Goal: Task Accomplishment & Management: Complete application form

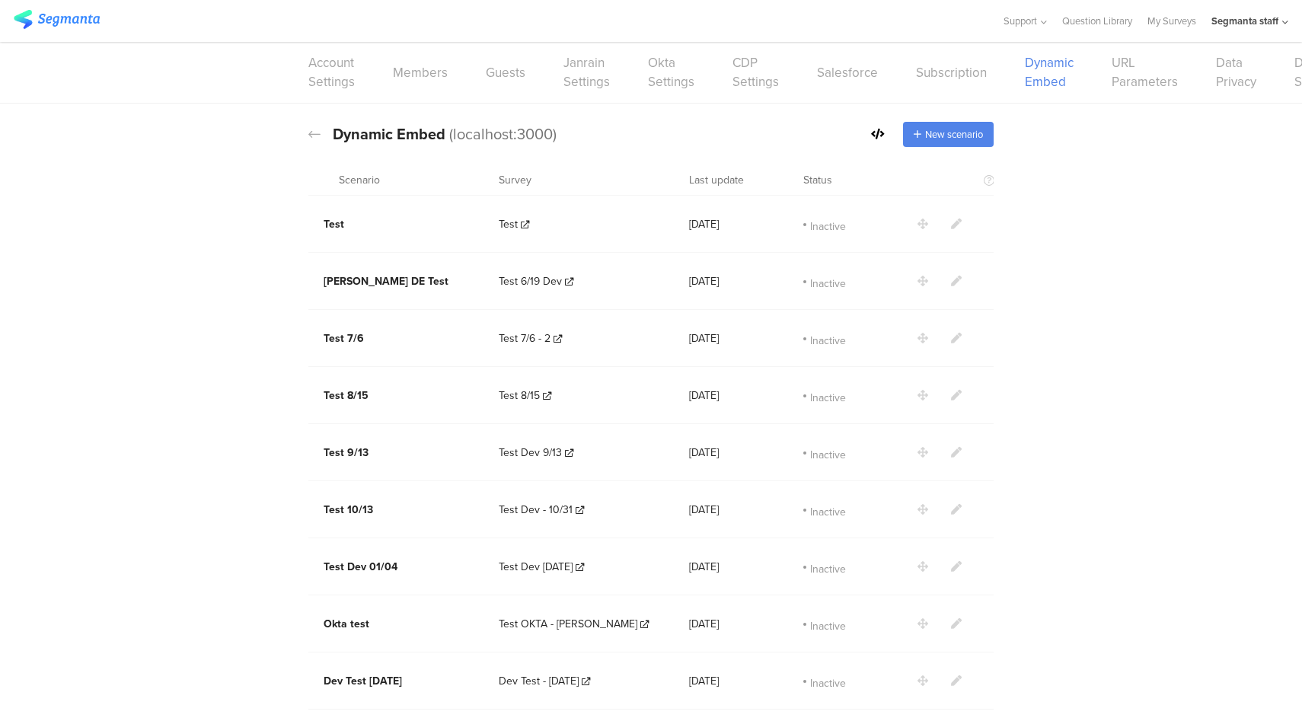
scroll to position [783, 0]
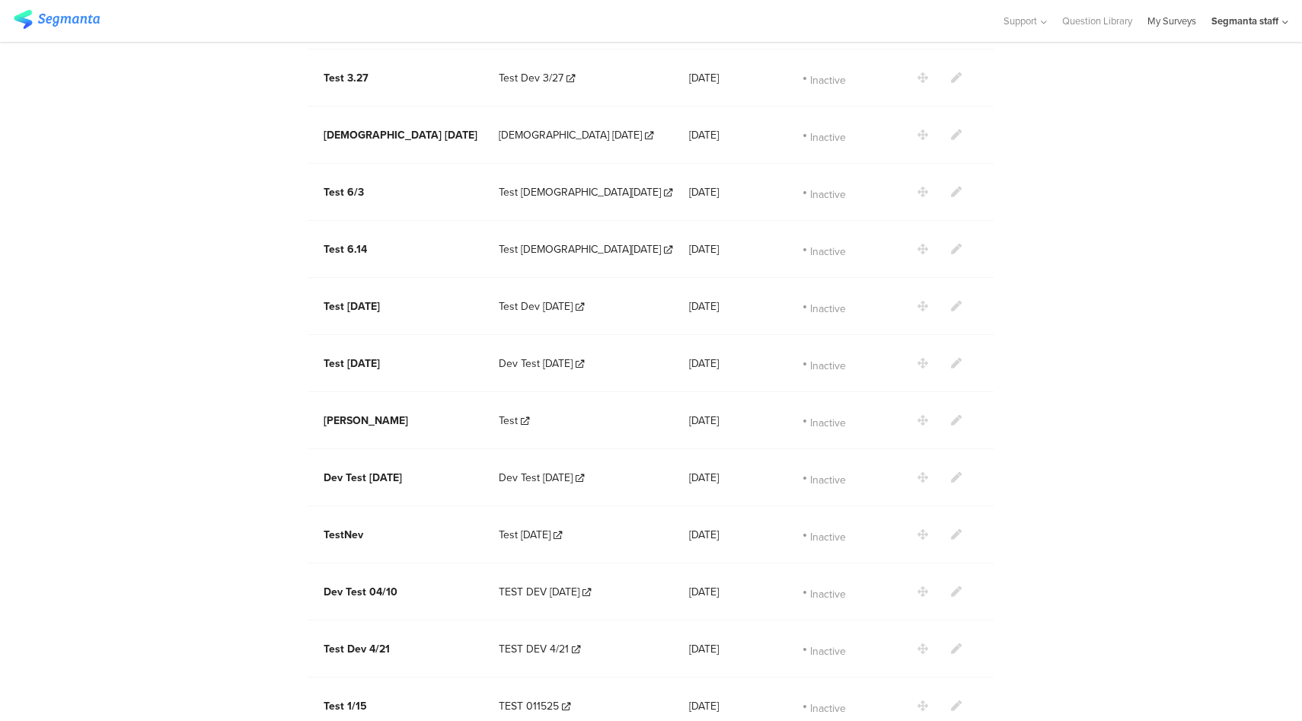
click at [1174, 26] on link "My Surveys" at bounding box center [1171, 21] width 49 height 42
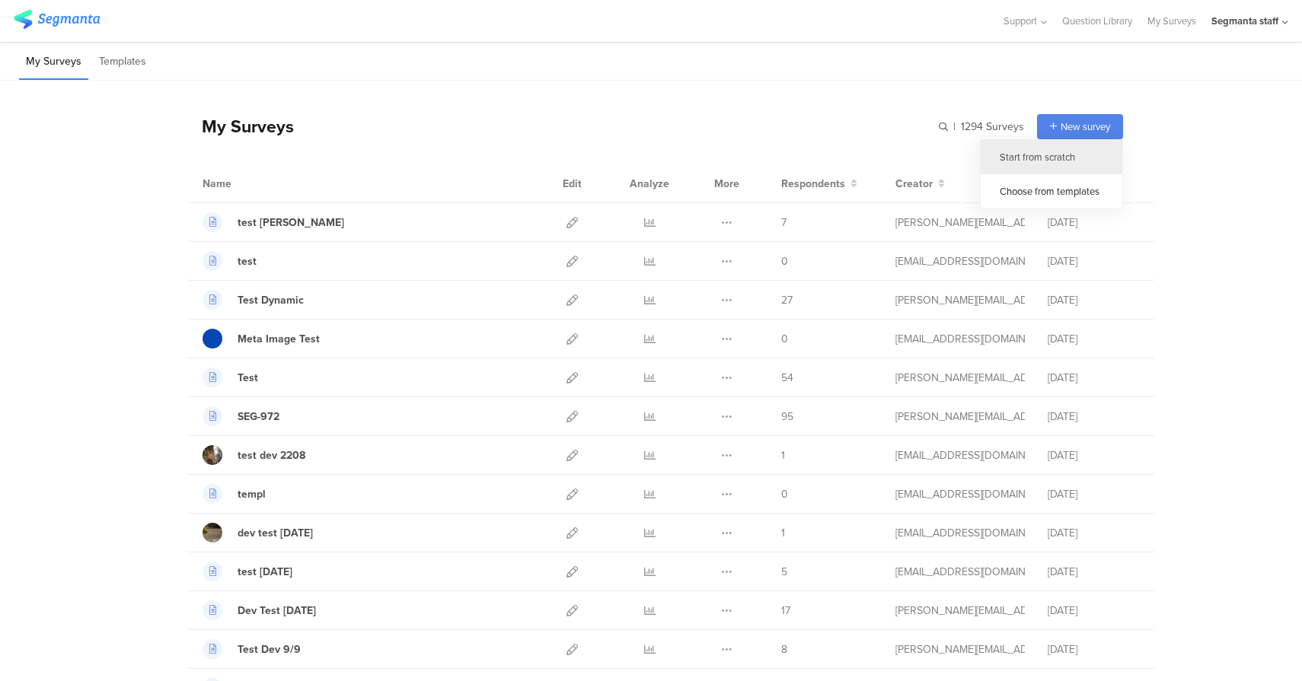
click at [1036, 161] on div "Start from scratch" at bounding box center [1051, 157] width 142 height 34
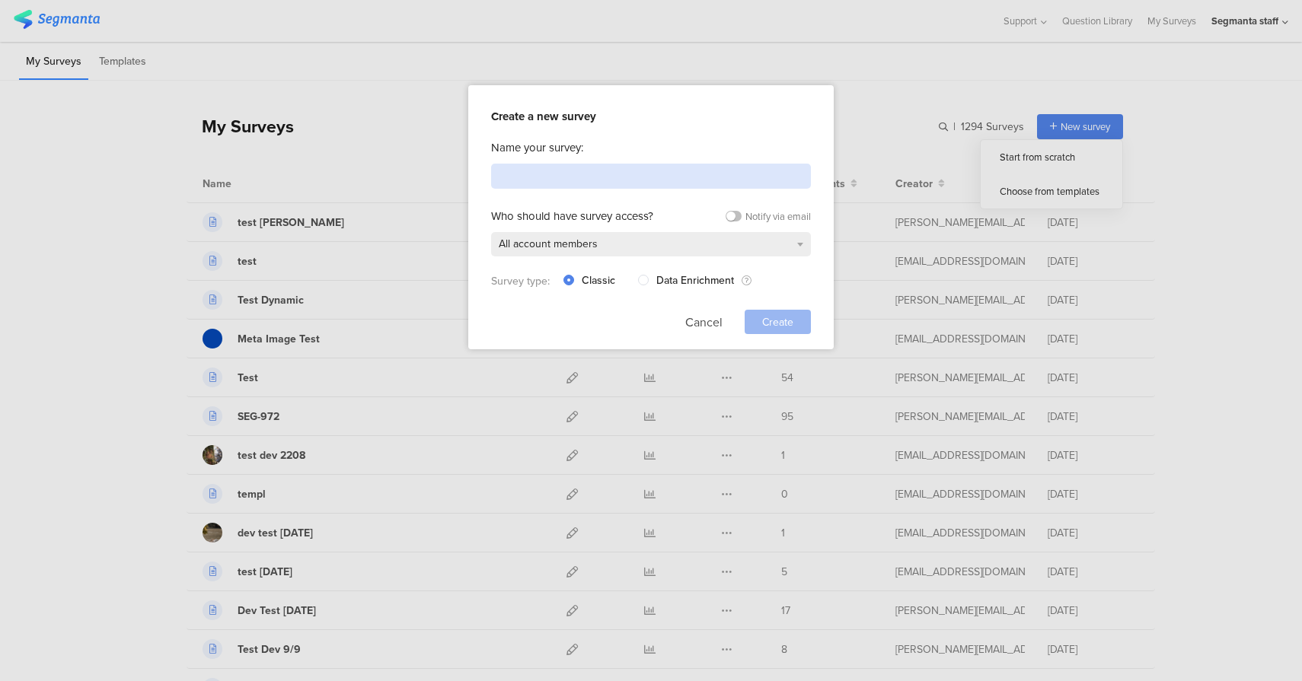
click at [582, 164] on input at bounding box center [651, 176] width 320 height 25
type input "Test"
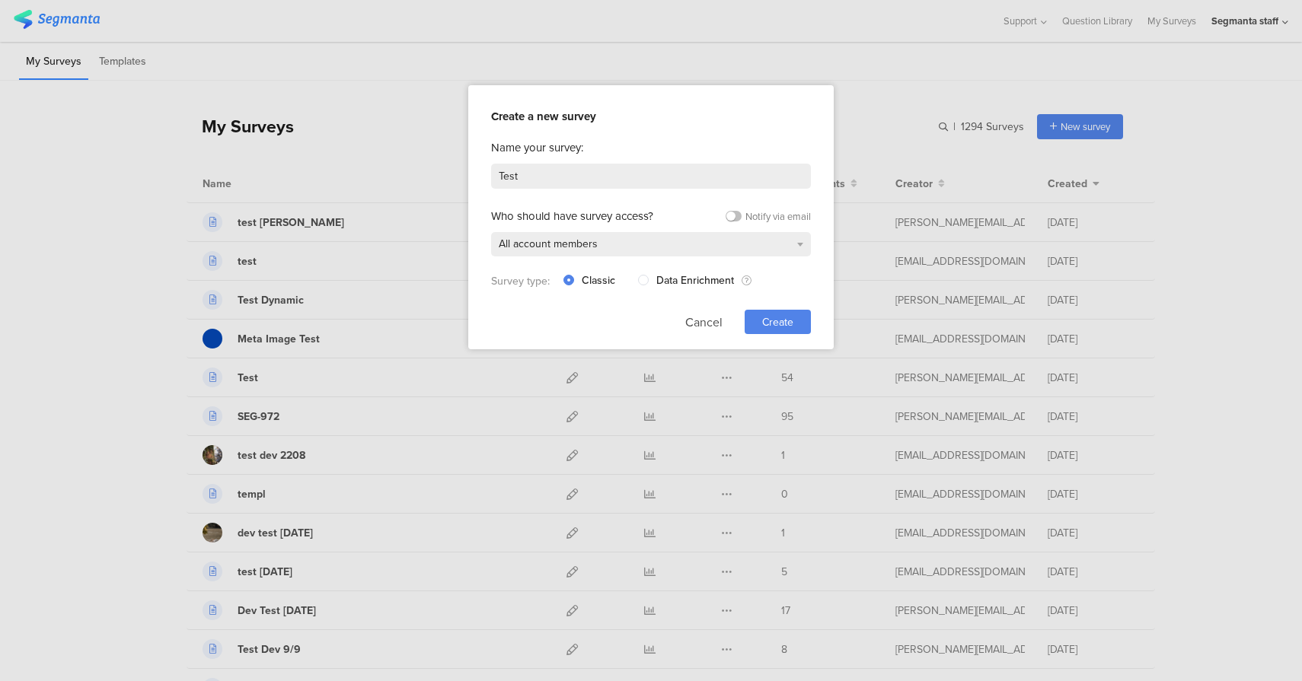
click at [770, 323] on span "Create" at bounding box center [777, 322] width 31 height 16
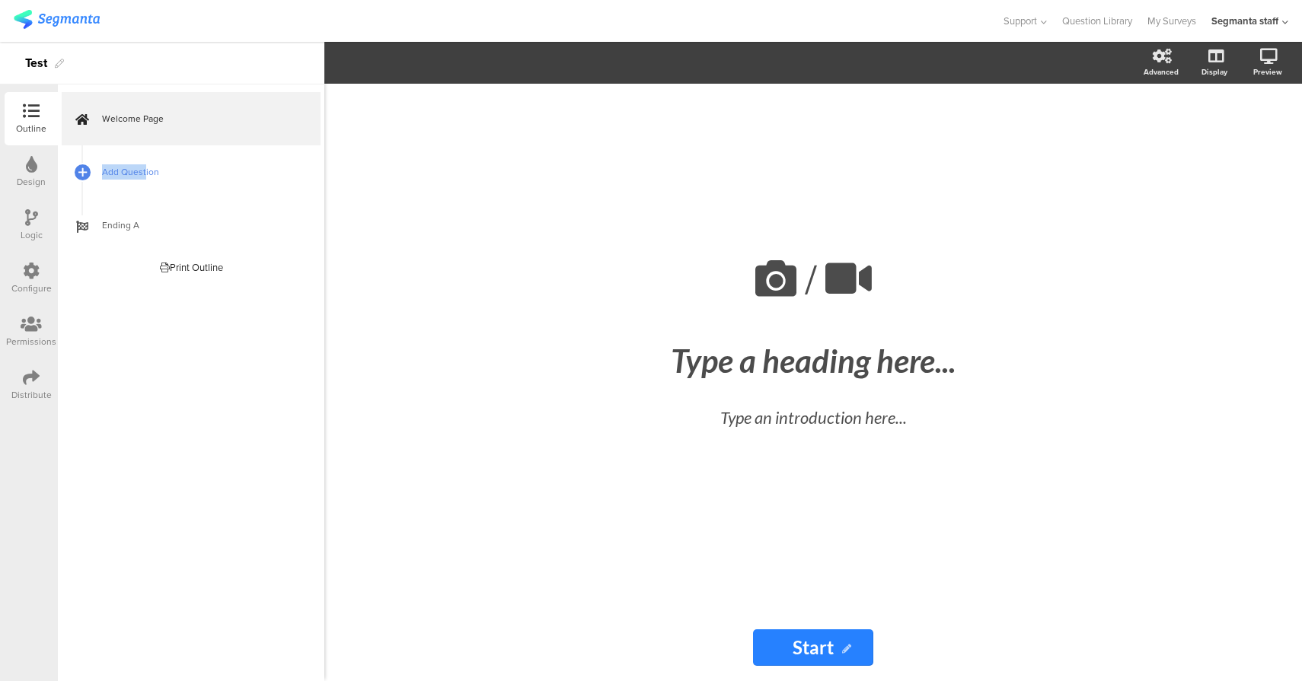
click at [143, 164] on link "Add Question" at bounding box center [191, 171] width 259 height 53
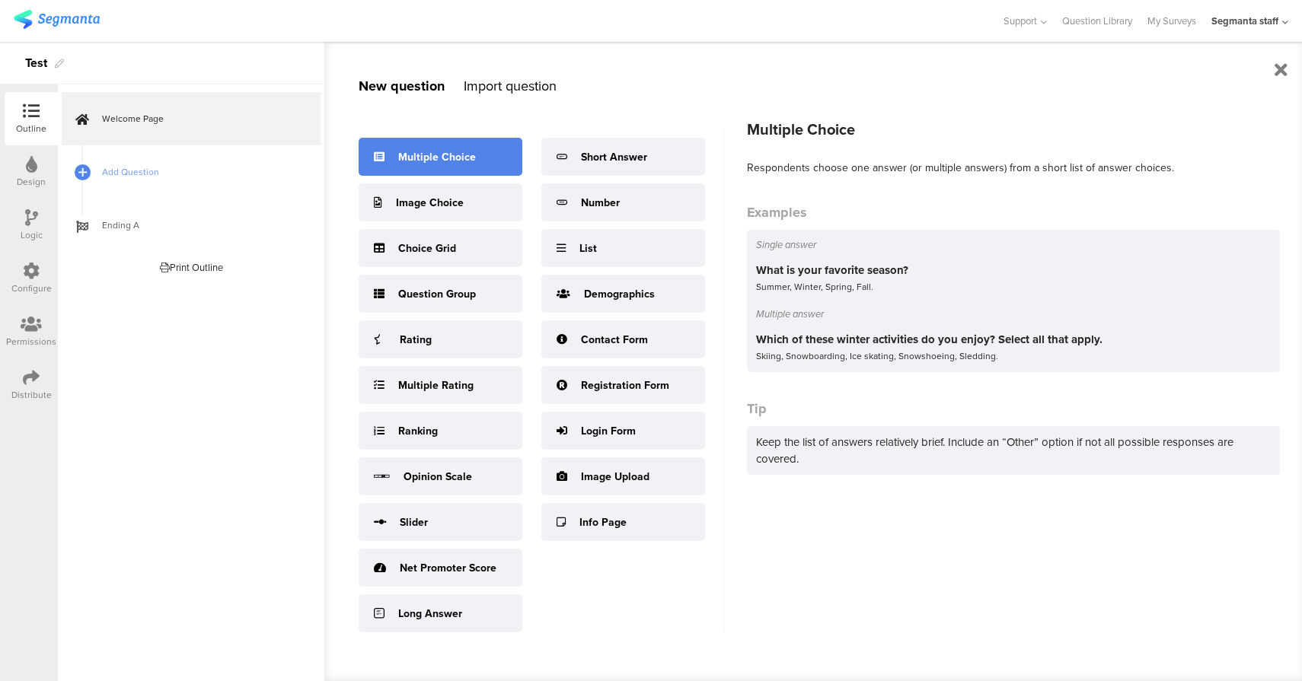
click at [470, 143] on div "Multiple Choice" at bounding box center [441, 157] width 164 height 38
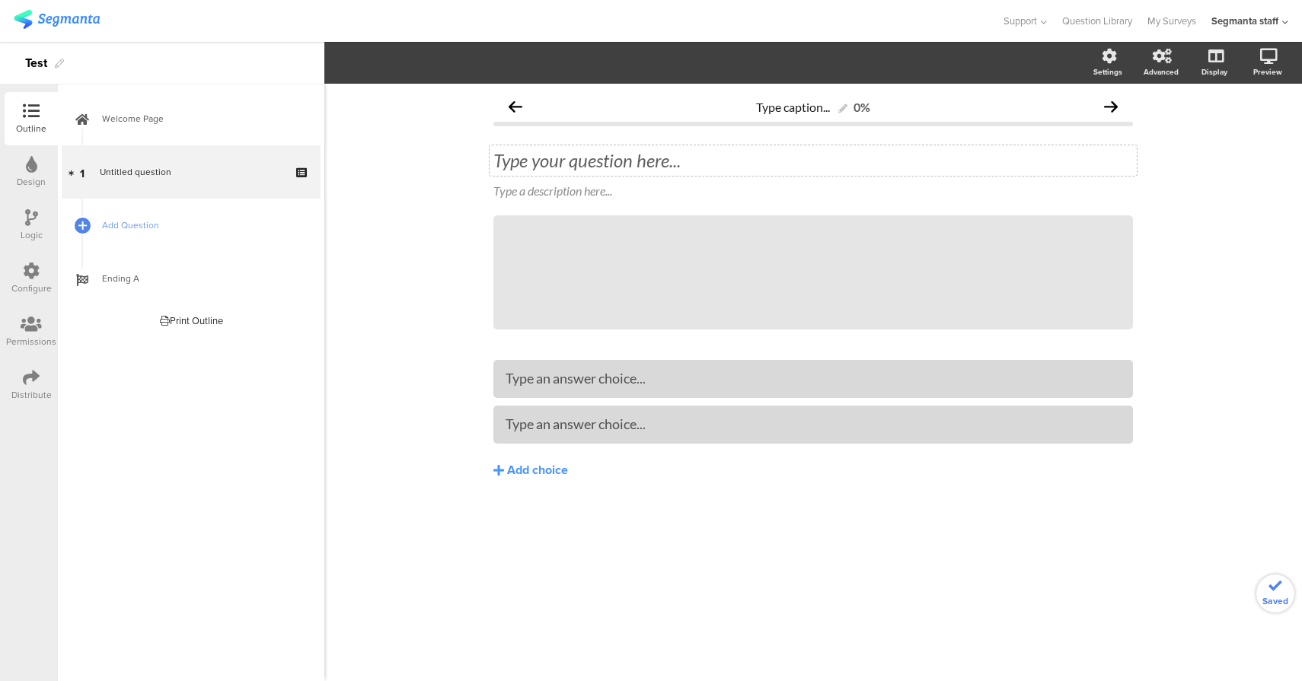
click at [553, 156] on div "Type your question here..." at bounding box center [812, 160] width 639 height 23
click at [202, 234] on link "Add Question" at bounding box center [191, 225] width 259 height 53
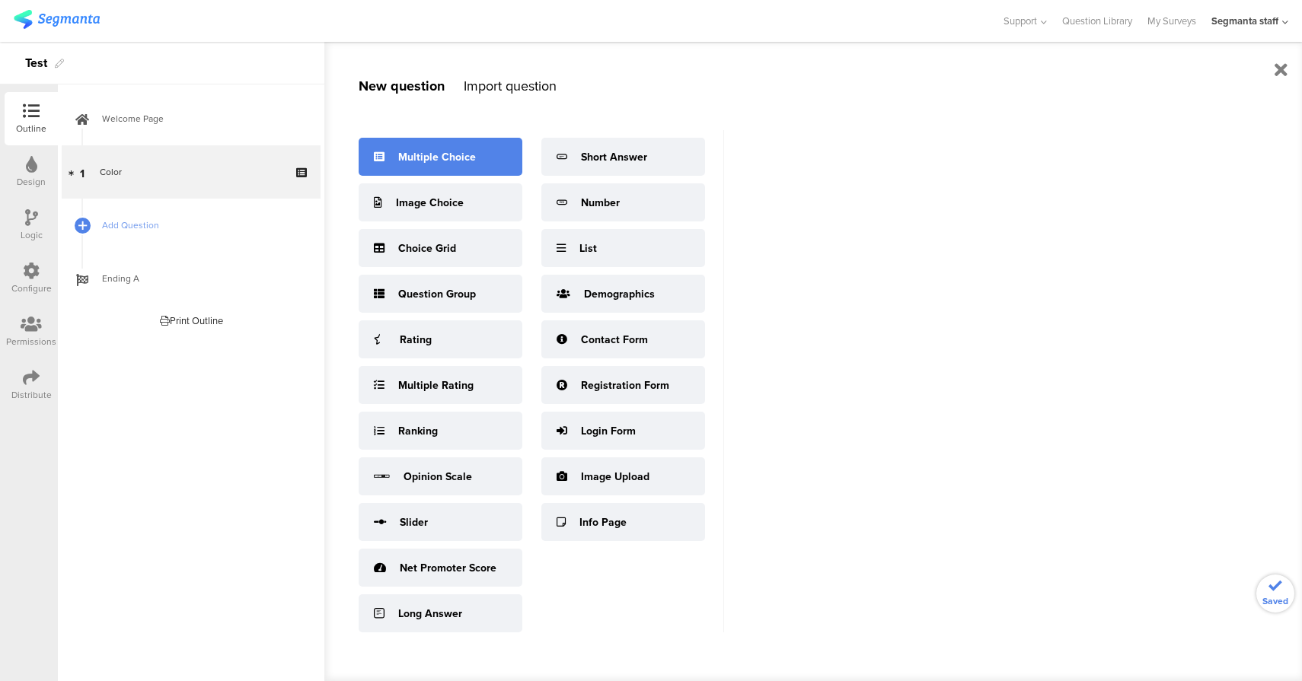
click at [438, 151] on div "Multiple Choice" at bounding box center [437, 157] width 78 height 16
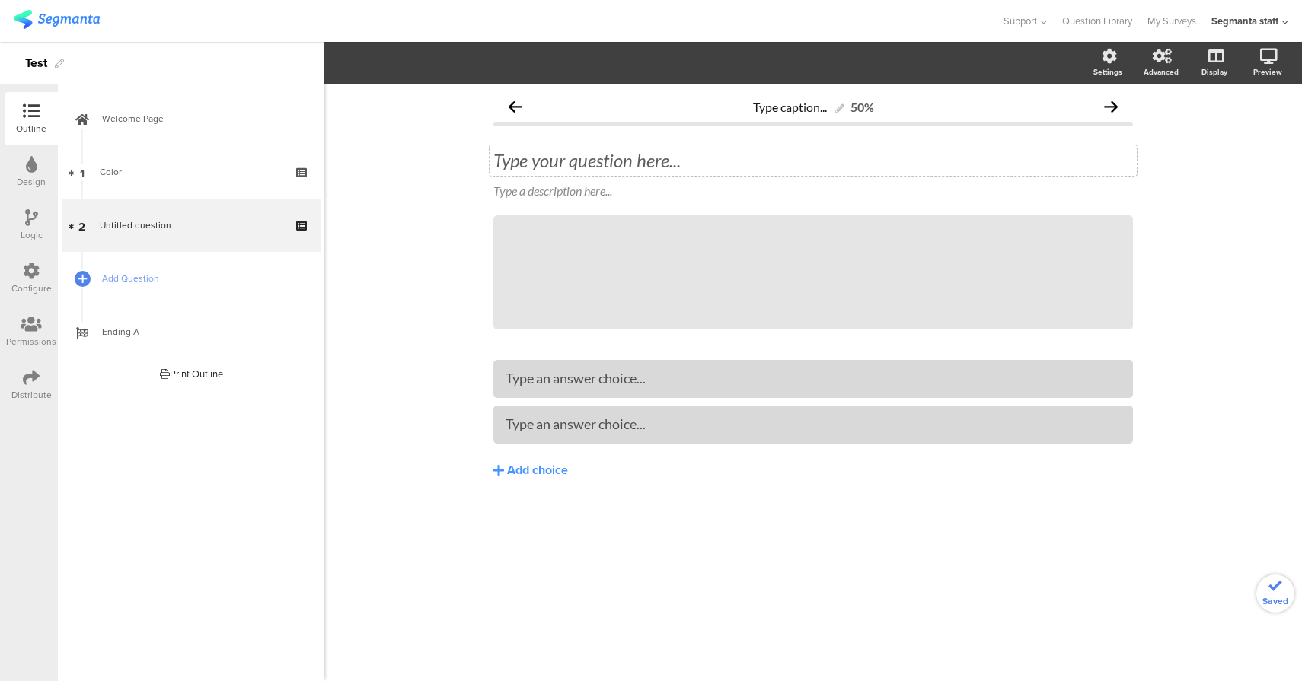
click at [604, 170] on div "Type your question here..." at bounding box center [812, 160] width 639 height 23
click at [615, 390] on div "Type an answer choice..." at bounding box center [812, 378] width 615 height 25
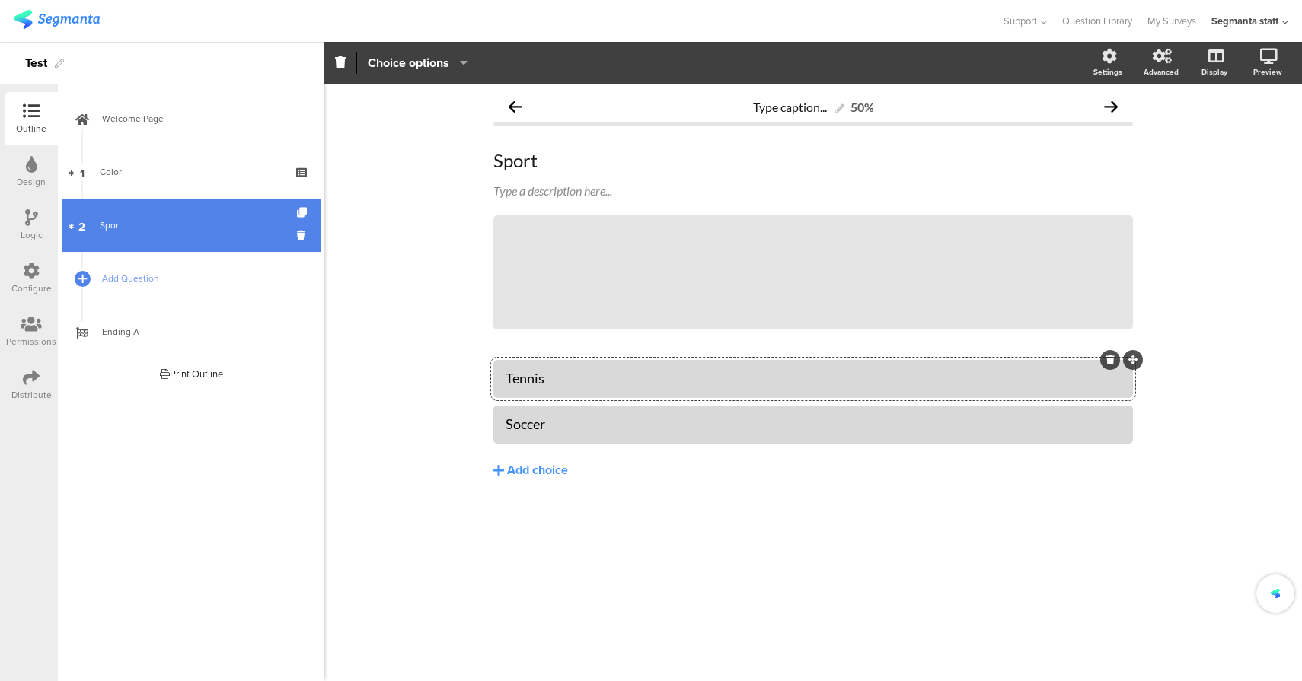
drag, startPoint x: 163, startPoint y: 282, endPoint x: 254, endPoint y: 250, distance: 96.8
click at [163, 282] on span "Add Question" at bounding box center [199, 278] width 195 height 15
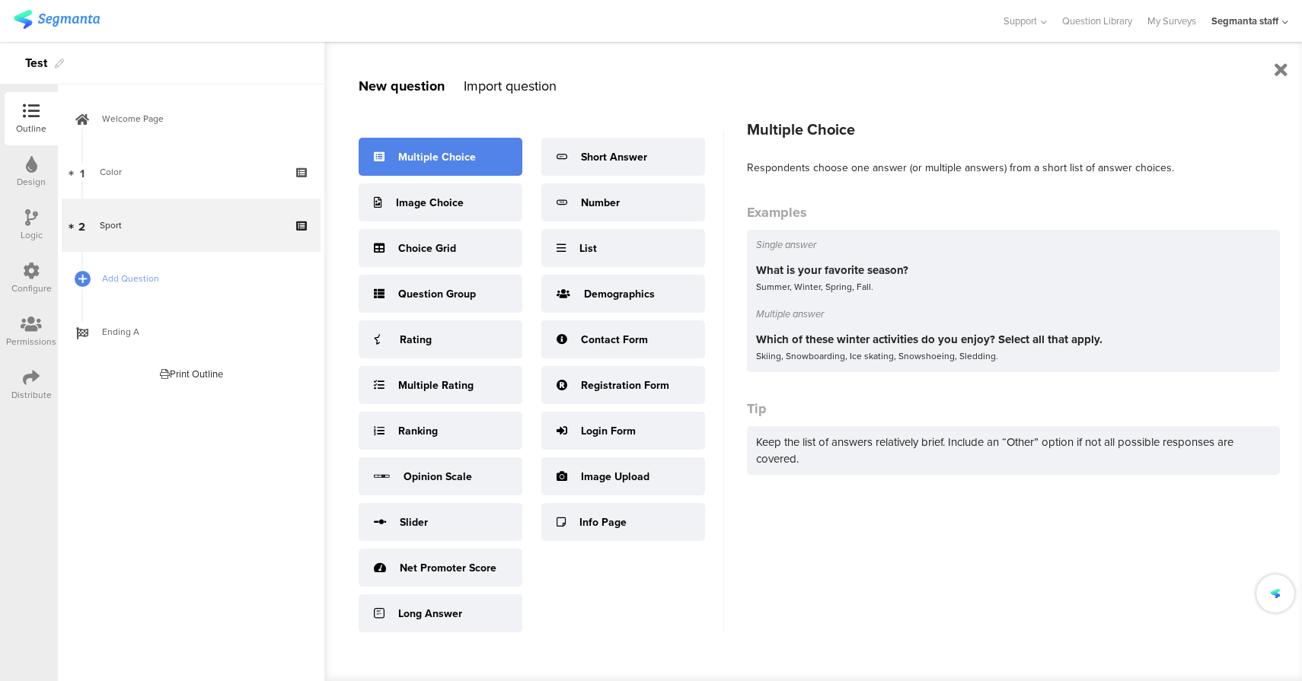
click at [432, 167] on div "Multiple Choice" at bounding box center [441, 157] width 164 height 38
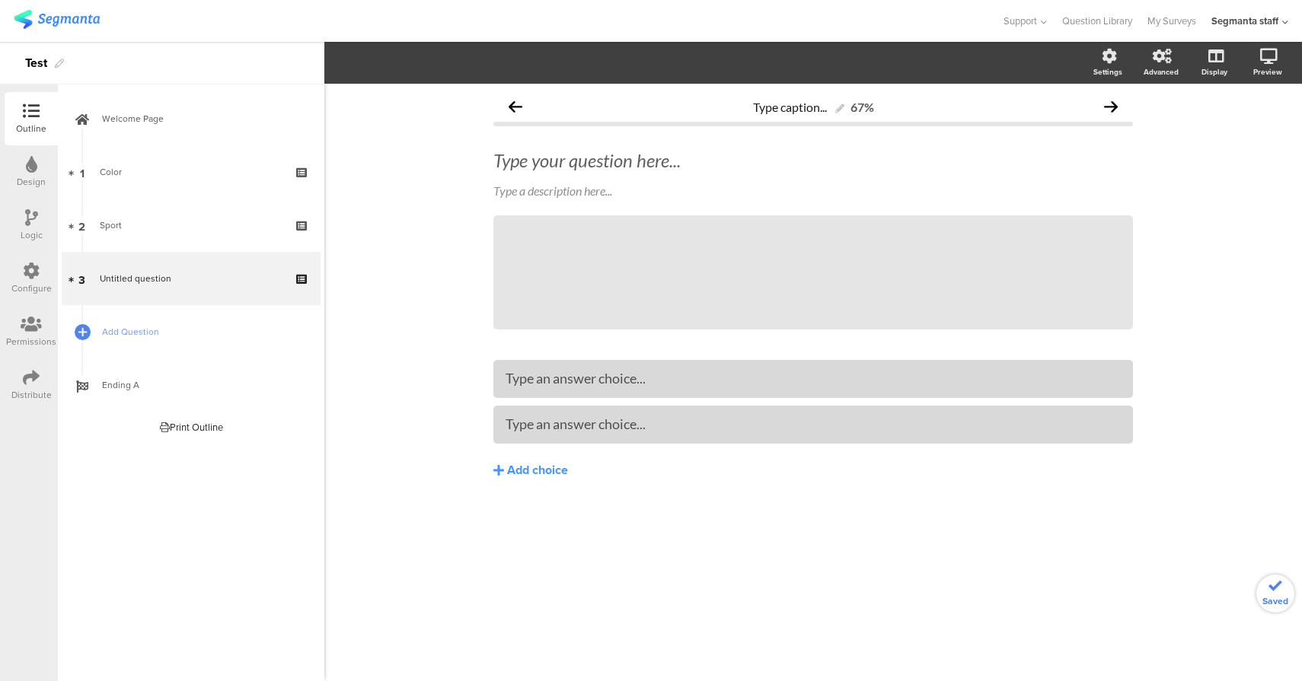
click at [582, 161] on div "Type your question here..." at bounding box center [812, 160] width 647 height 30
click at [16, 279] on div "Configure" at bounding box center [31, 278] width 53 height 53
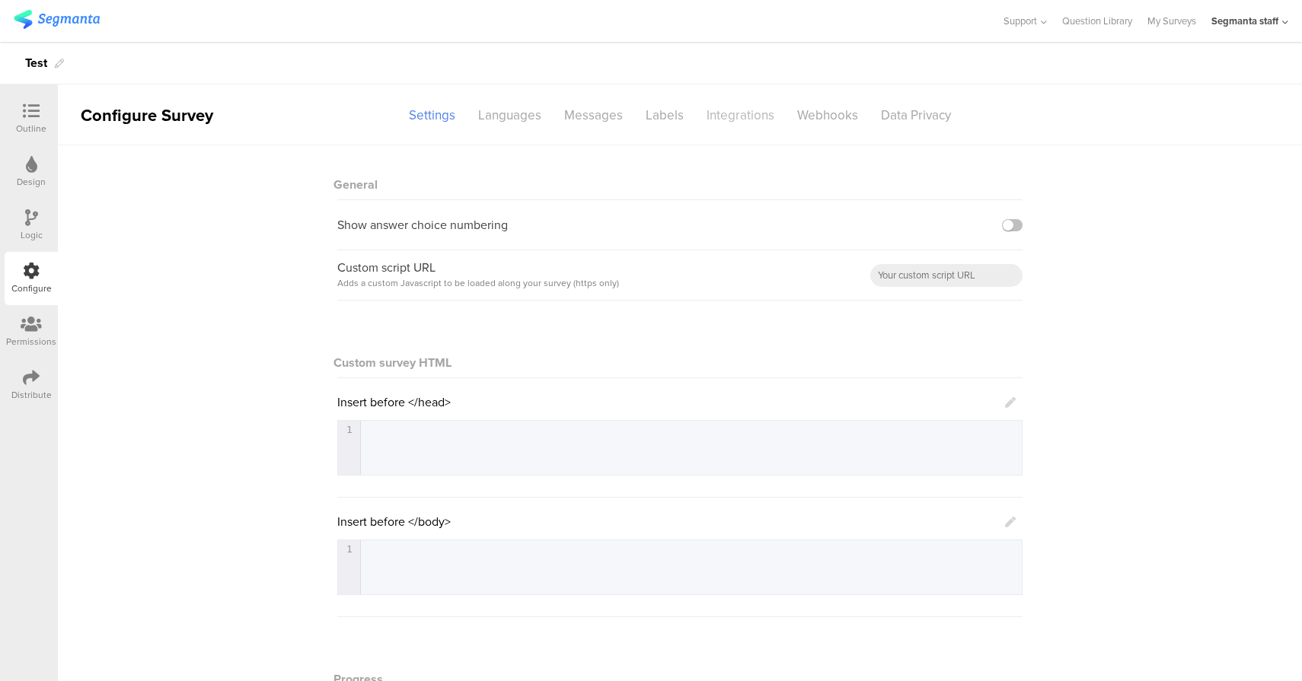
click at [749, 120] on div "Integrations" at bounding box center [740, 115] width 91 height 27
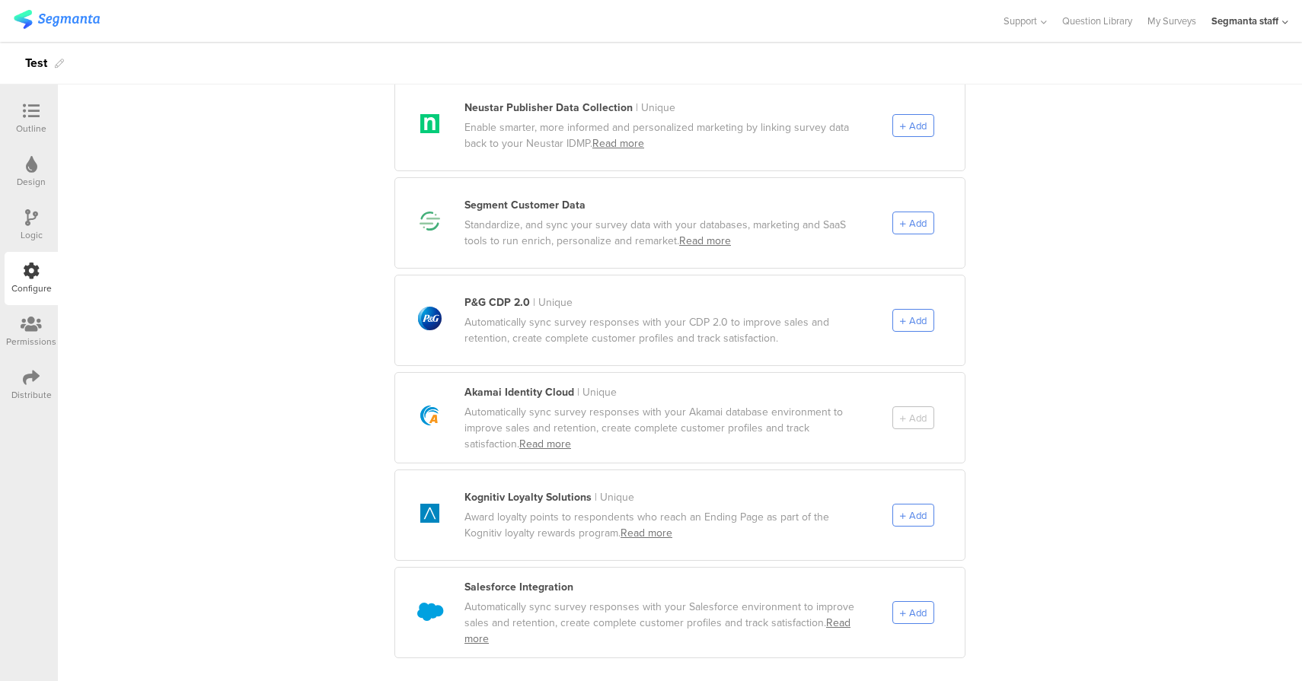
scroll to position [783, 0]
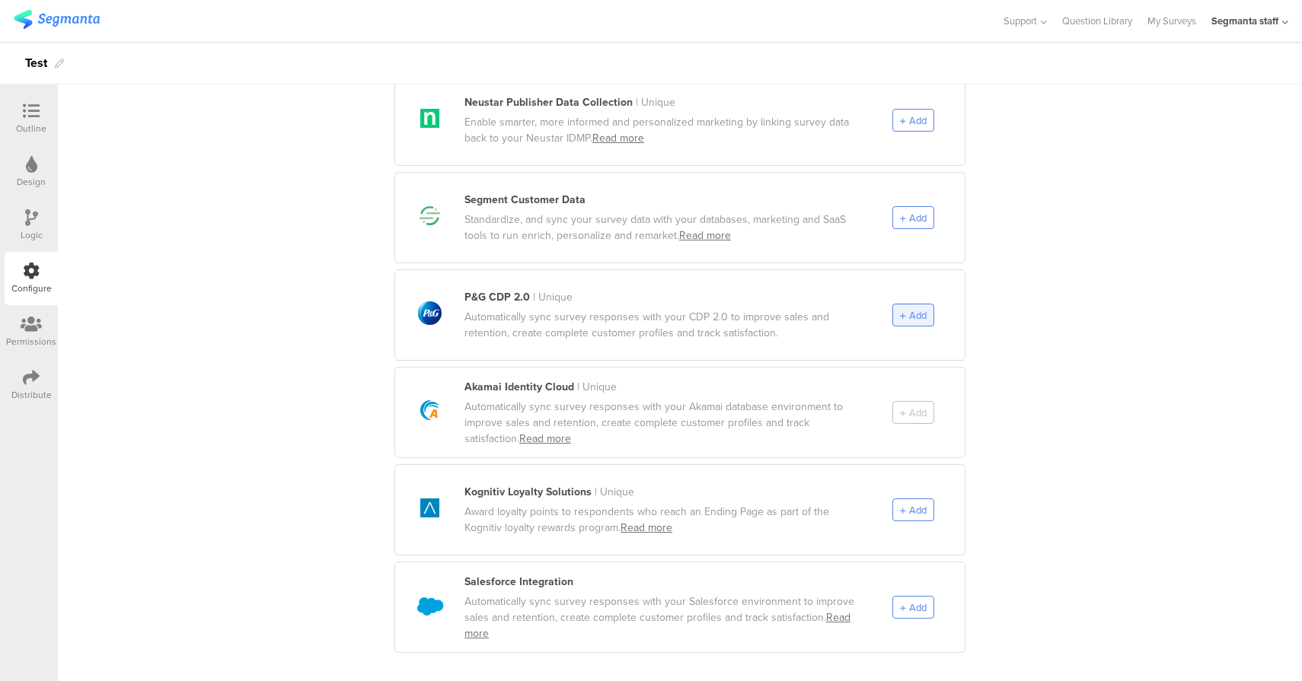
click at [927, 304] on div "Add" at bounding box center [913, 315] width 42 height 23
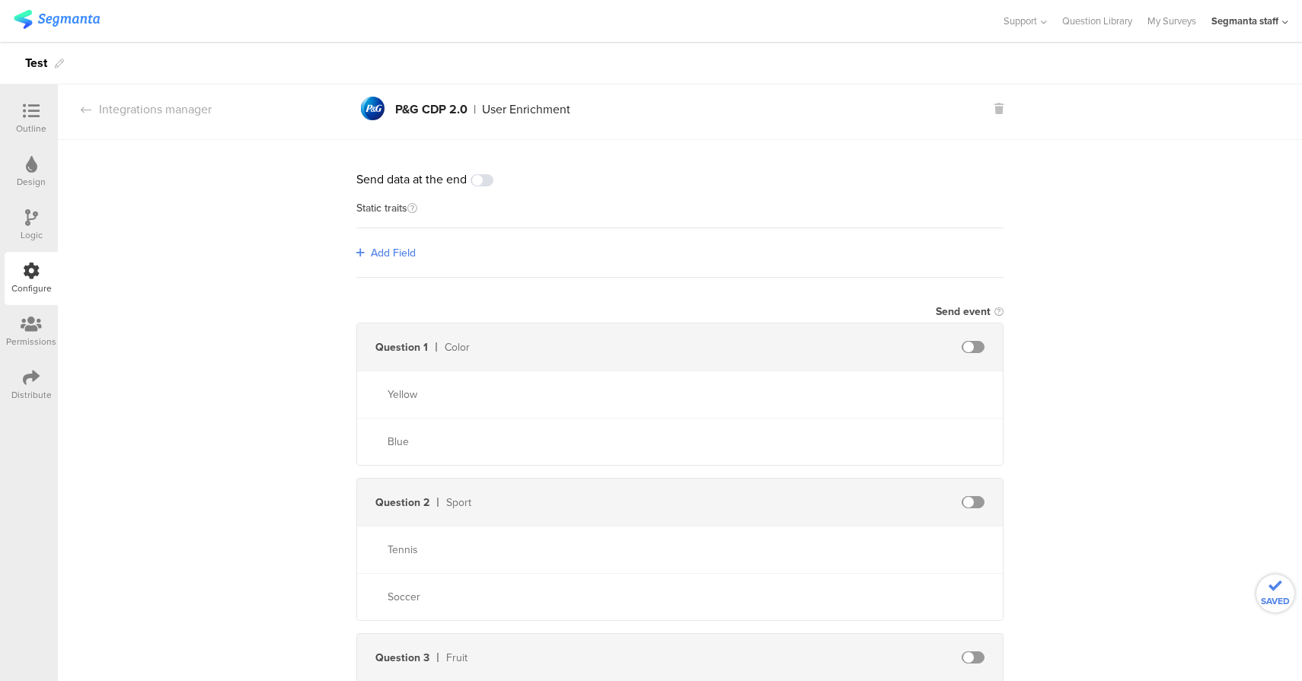
scroll to position [0, 0]
click at [391, 260] on span "Add Field" at bounding box center [393, 258] width 45 height 16
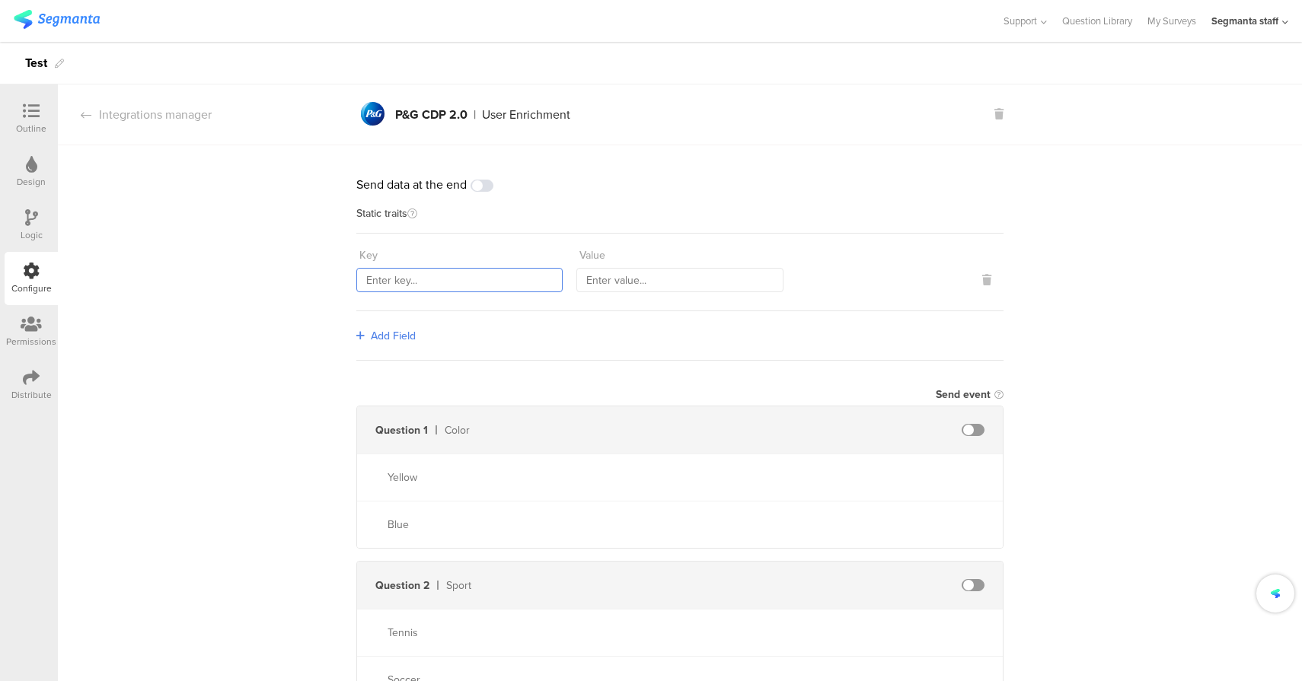
click at [416, 281] on input "text" at bounding box center [459, 280] width 206 height 24
type input "countryCode"
type input "PHL"
click at [409, 341] on span "Add Field" at bounding box center [393, 336] width 45 height 16
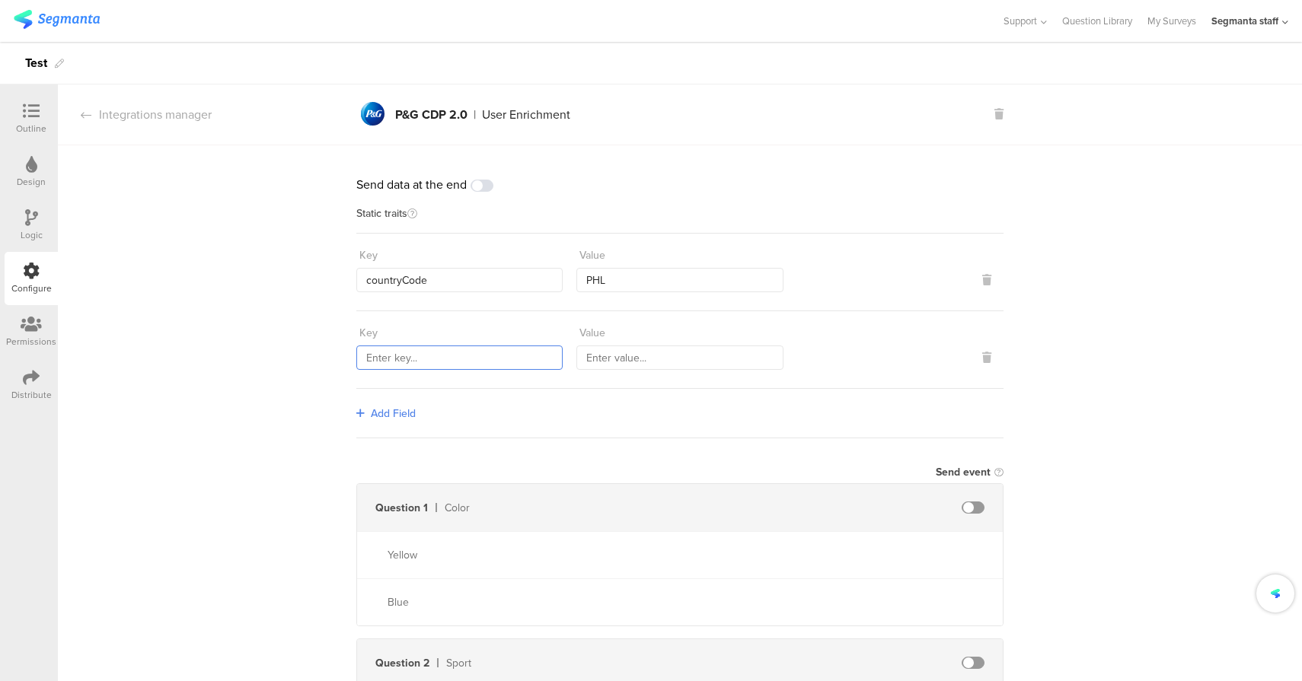
click at [409, 349] on input "text" at bounding box center [459, 358] width 206 height 24
type input "sourceId"
type input "98765"
click at [375, 412] on span "Add Field" at bounding box center [393, 414] width 45 height 16
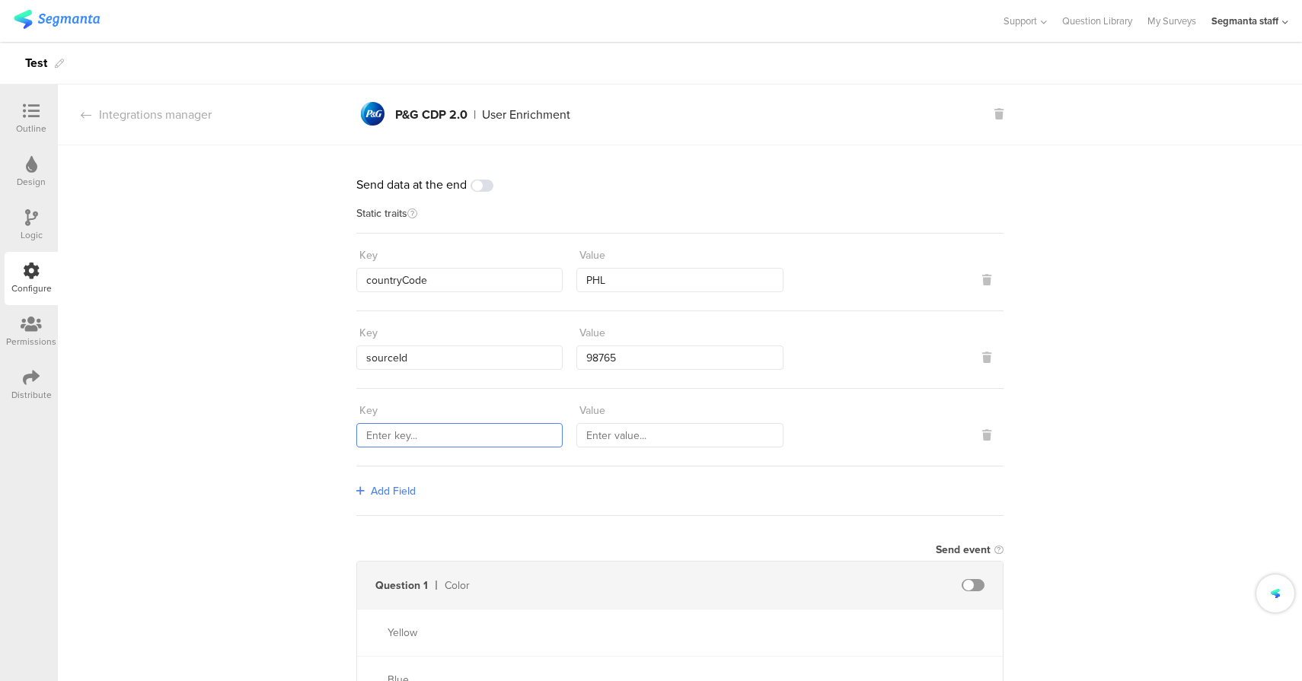
click at [425, 445] on div "Key Value" at bounding box center [679, 428] width 647 height 78
type input "marketingProgramNumber"
click at [611, 435] on input "text" at bounding box center [679, 435] width 206 height 24
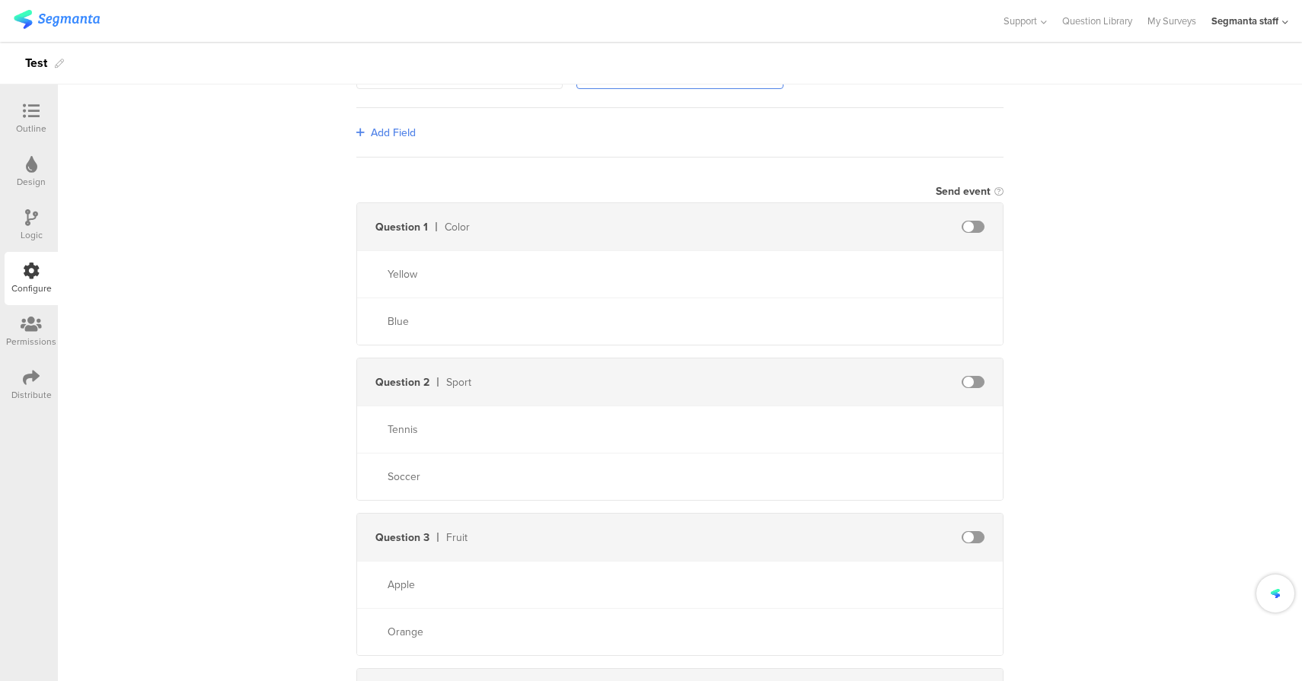
scroll to position [412, 0]
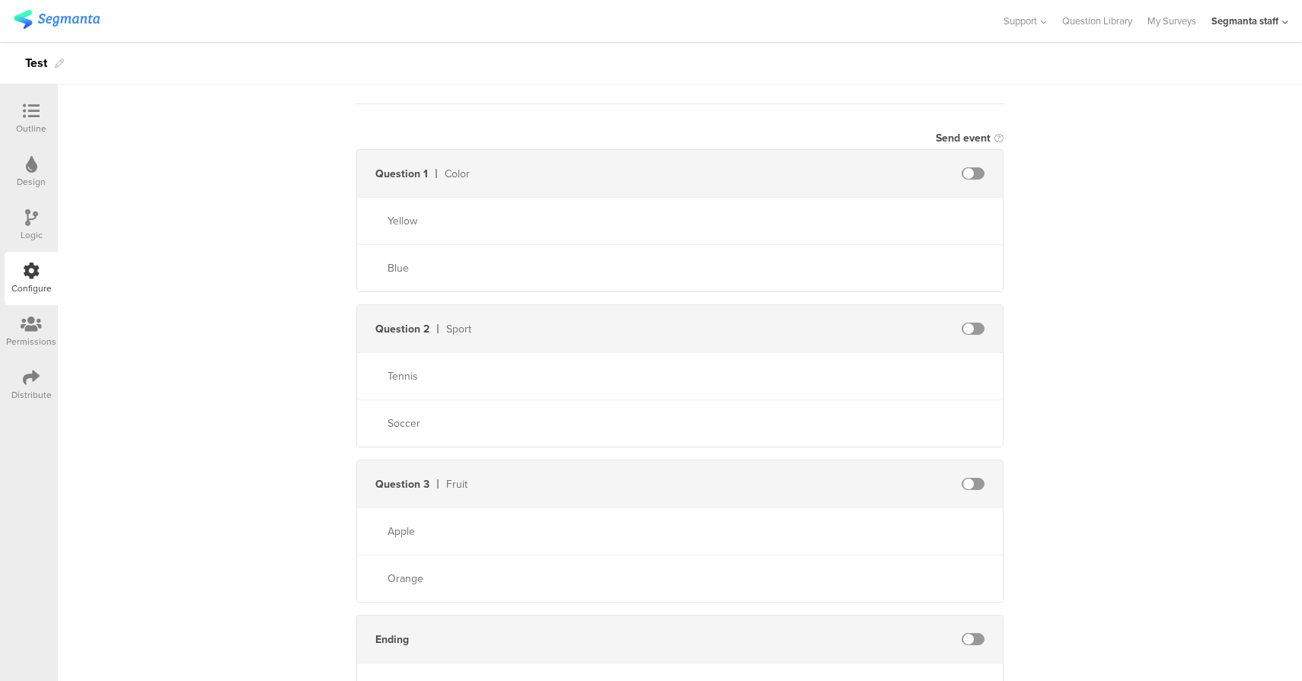
type input "432"
click at [971, 171] on span at bounding box center [972, 173] width 23 height 12
click at [968, 327] on span at bounding box center [972, 329] width 23 height 12
click at [969, 484] on span at bounding box center [972, 484] width 23 height 12
click at [830, 170] on input "text" at bounding box center [840, 173] width 167 height 24
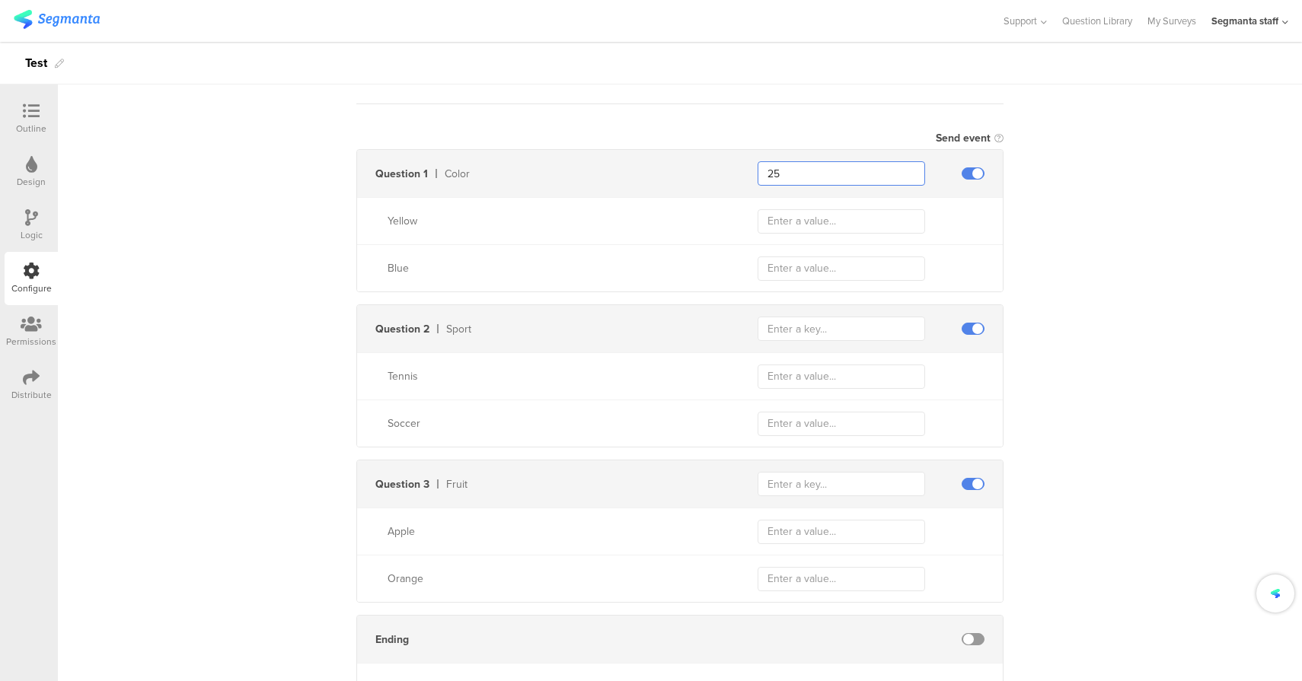
type input "25"
click at [799, 325] on input "text" at bounding box center [840, 329] width 167 height 24
type input "2"
click at [810, 478] on input "text" at bounding box center [840, 484] width 167 height 24
type input "2"
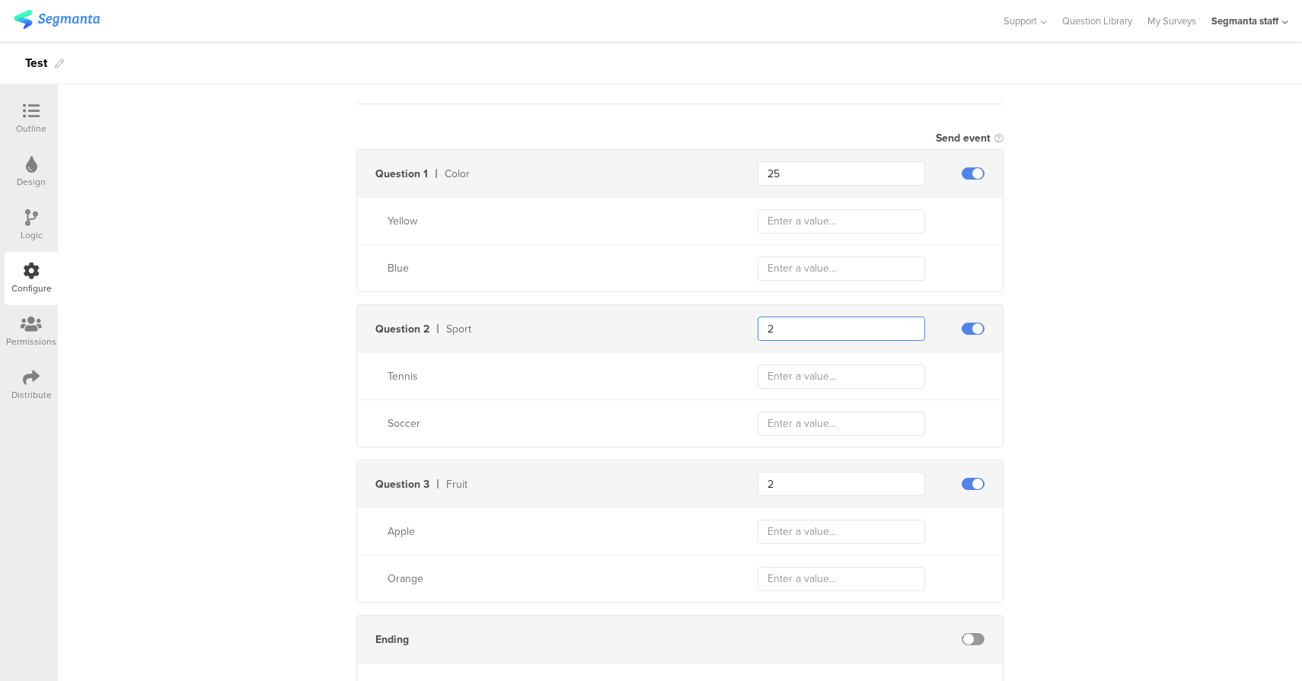
click at [788, 327] on input "2" at bounding box center [840, 329] width 167 height 24
type input "26"
click at [803, 480] on input "2" at bounding box center [840, 484] width 167 height 24
type input "27"
click at [776, 219] on input "text" at bounding box center [840, 221] width 167 height 24
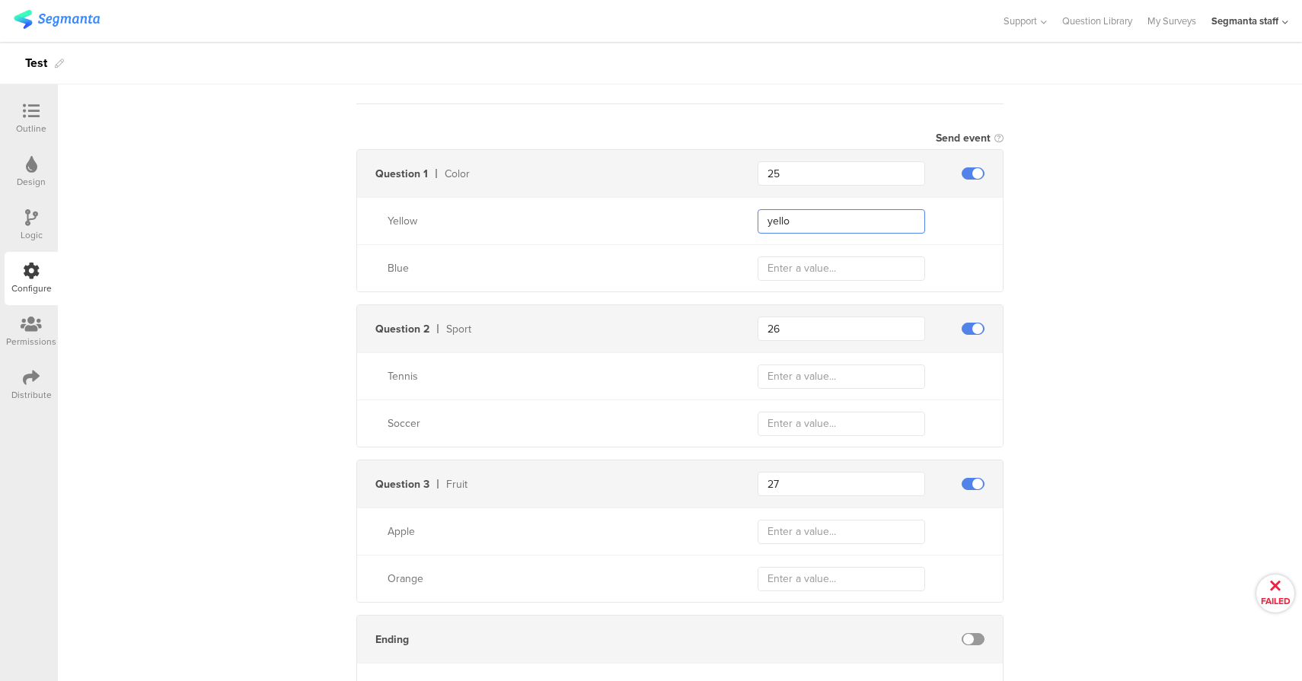
type input "yello"
type input "blue"
click at [802, 224] on input "yello" at bounding box center [840, 221] width 167 height 24
type input "yellow"
click at [823, 375] on input "text" at bounding box center [840, 377] width 167 height 24
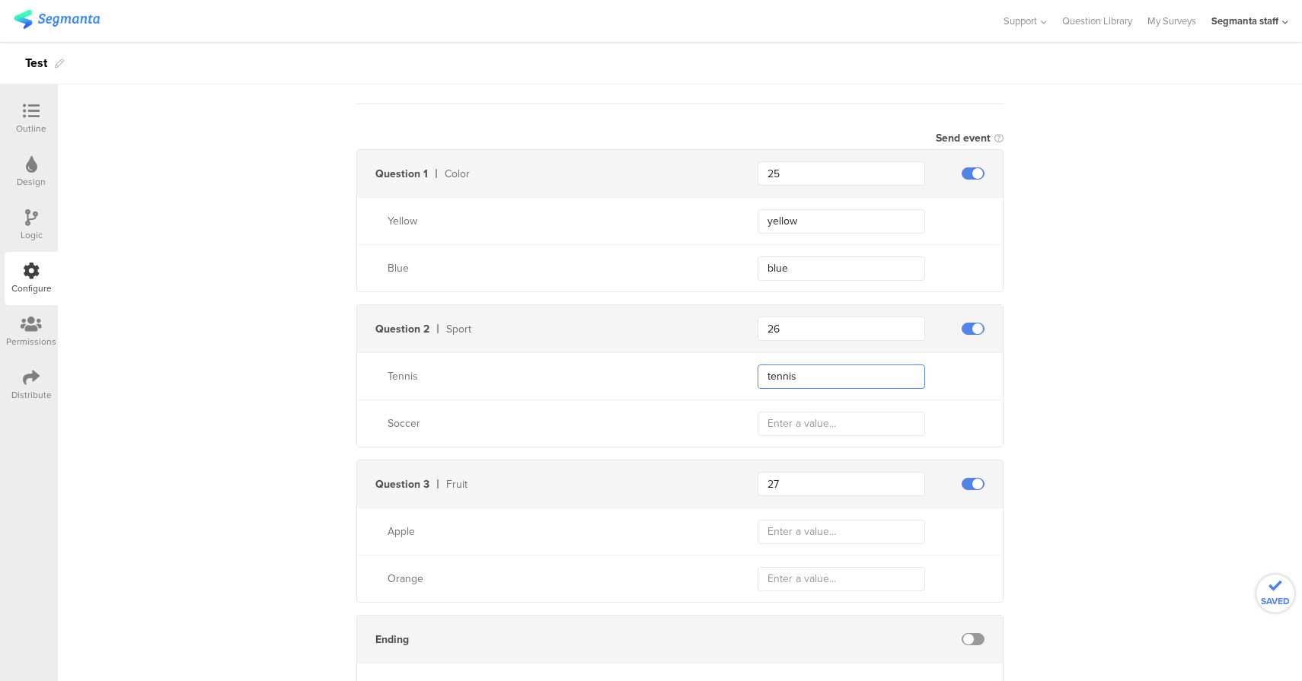
type input "tennis"
click at [802, 422] on input "text" at bounding box center [840, 424] width 167 height 24
type input "soccer"
click at [125, 373] on div "Send data at the end Static traits Key countryCode Value PHL Key sourceId Value…" at bounding box center [680, 229] width 1244 height 990
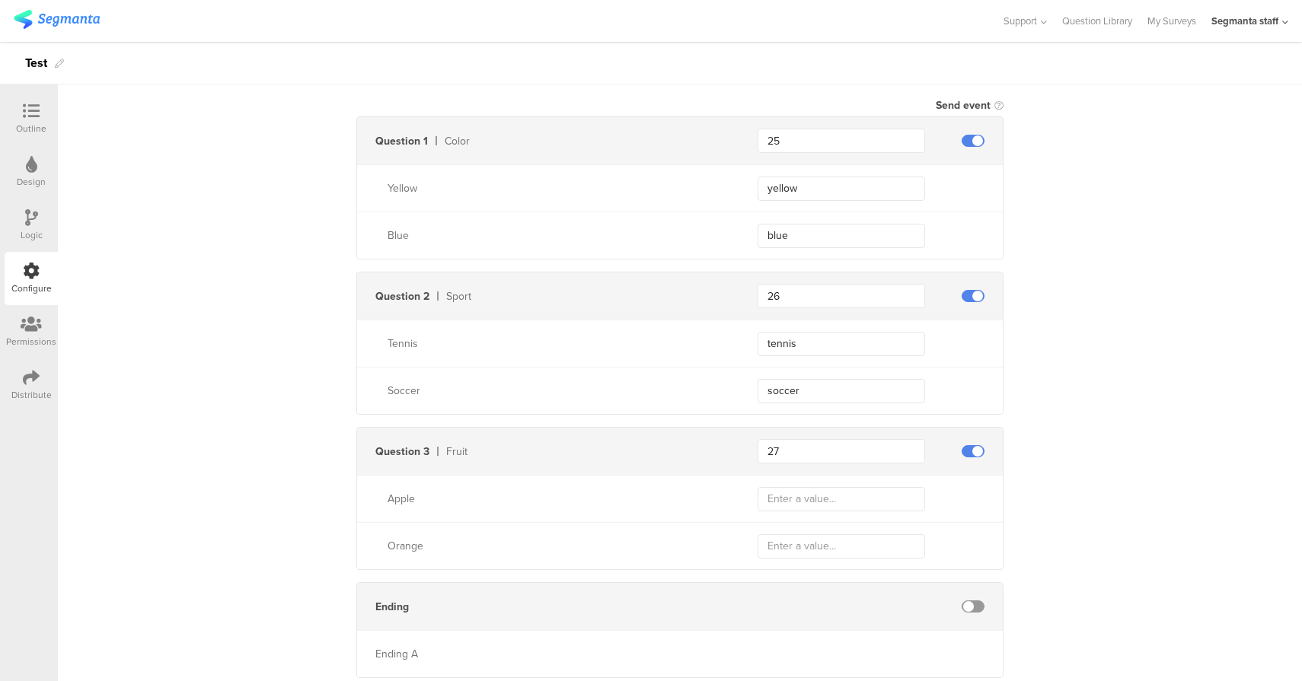
scroll to position [489, 0]
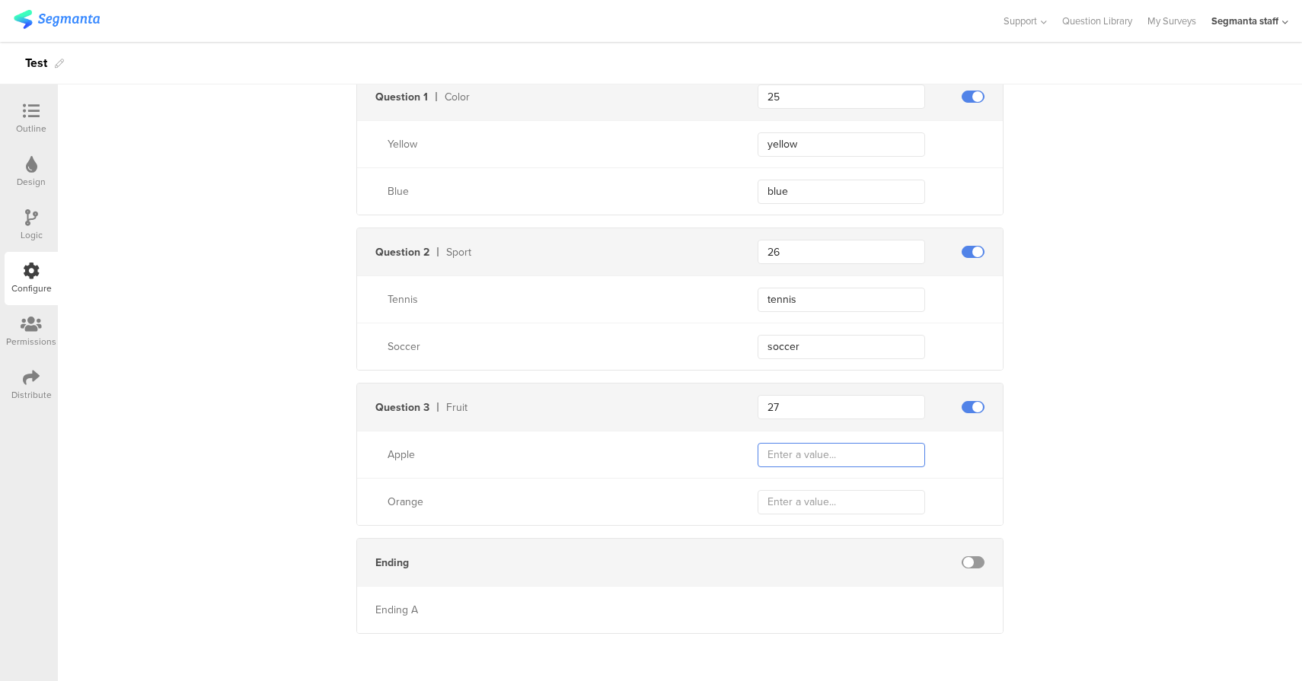
click at [868, 455] on input "text" at bounding box center [840, 455] width 167 height 24
type input "apple"
click at [806, 500] on input "text" at bounding box center [840, 502] width 167 height 24
type input "orange"
click at [262, 253] on div "Send data at the end Static traits Key countryCode Value PHL Key sourceId Value…" at bounding box center [680, 152] width 1244 height 990
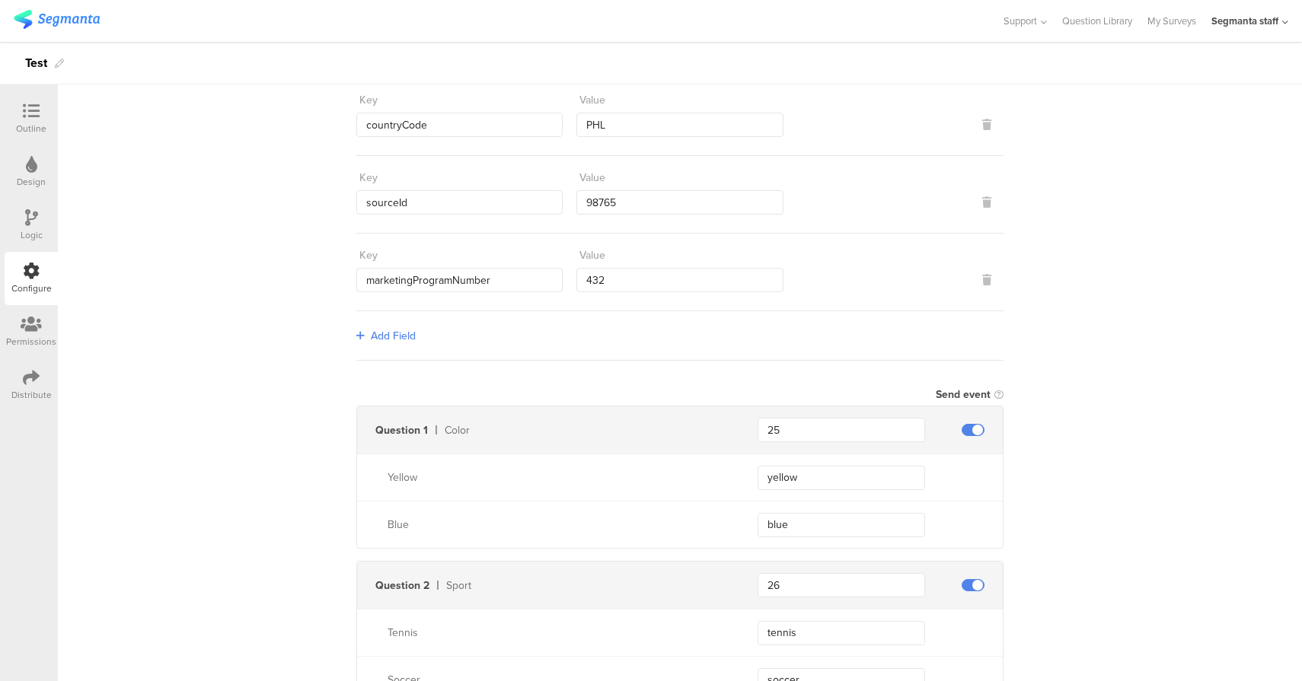
scroll to position [0, 0]
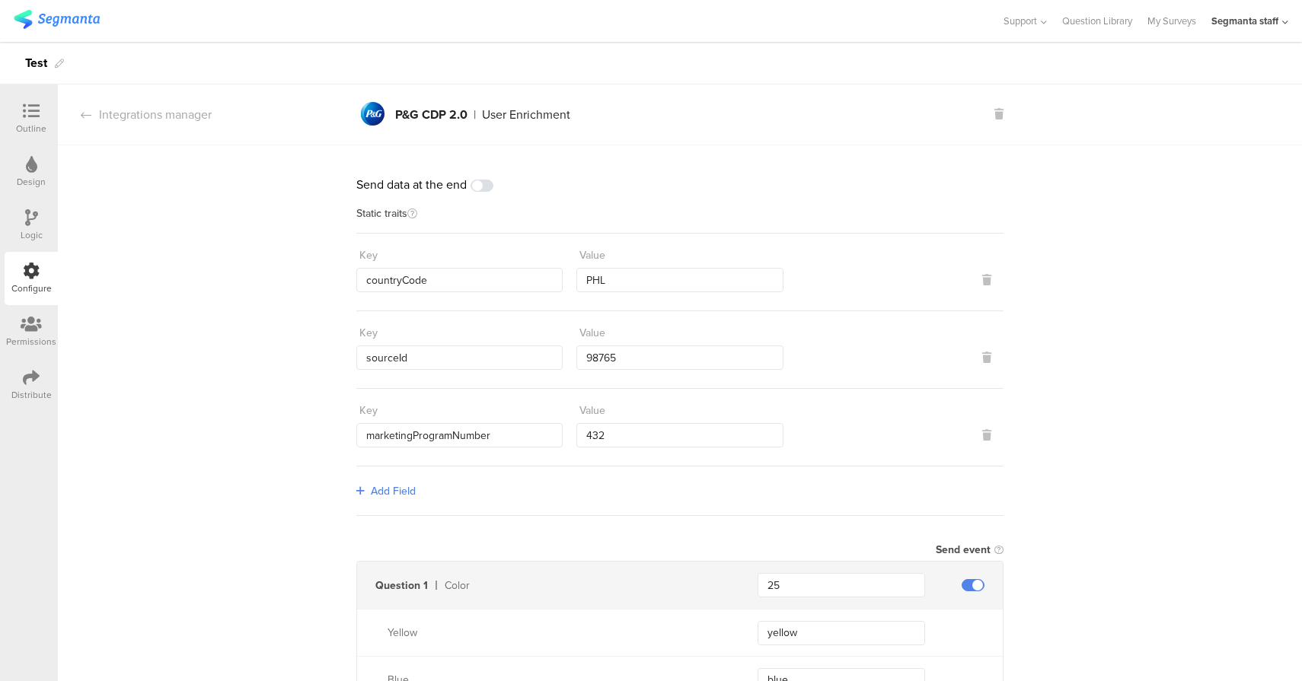
click at [44, 375] on div "Distribute" at bounding box center [31, 385] width 53 height 53
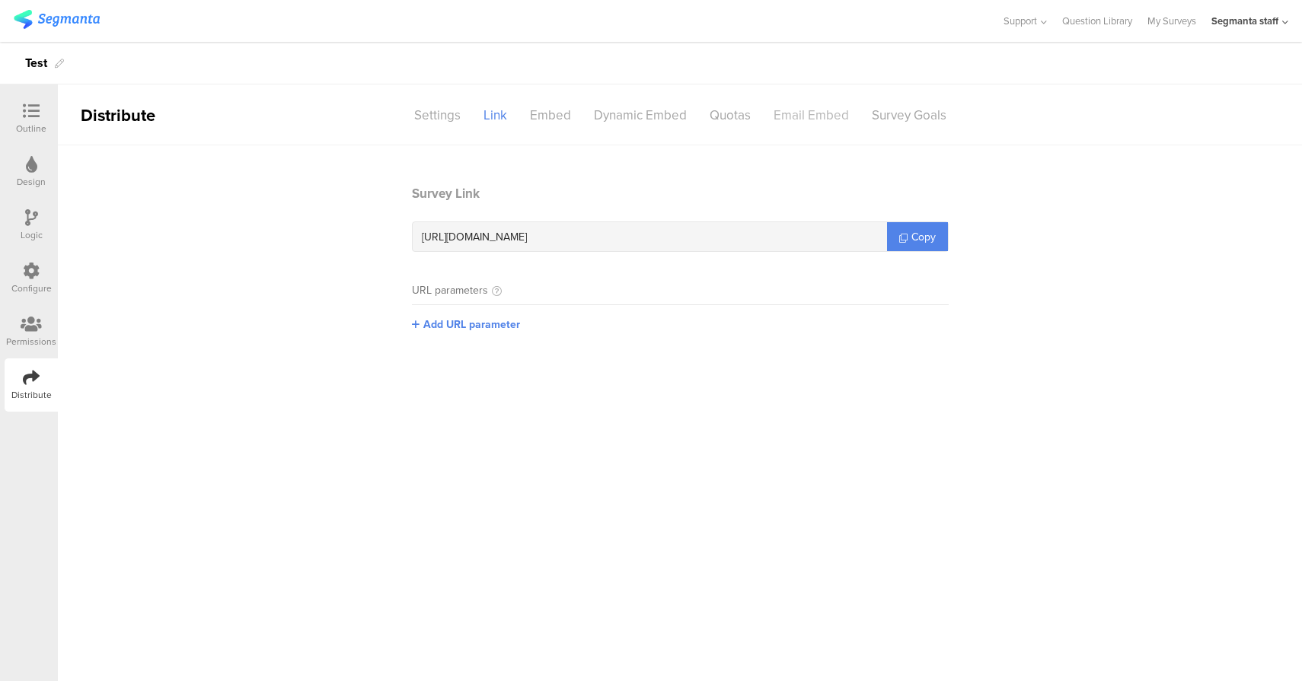
click at [776, 115] on div "Email Embed" at bounding box center [811, 115] width 98 height 27
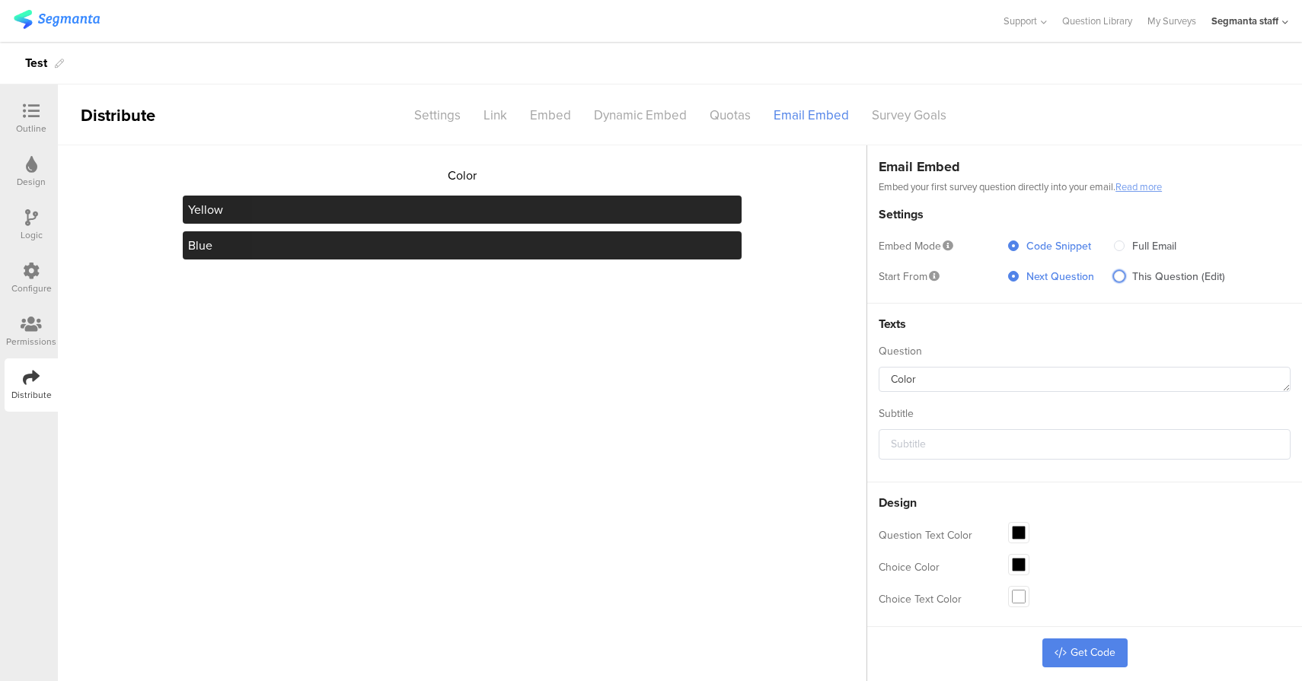
click at [1162, 281] on span "This Question (Edit)" at bounding box center [1174, 277] width 100 height 16
click at [1124, 281] on input "This Question (Edit)" at bounding box center [1119, 277] width 11 height 13
radio input "true"
radio input "false"
radio input "true"
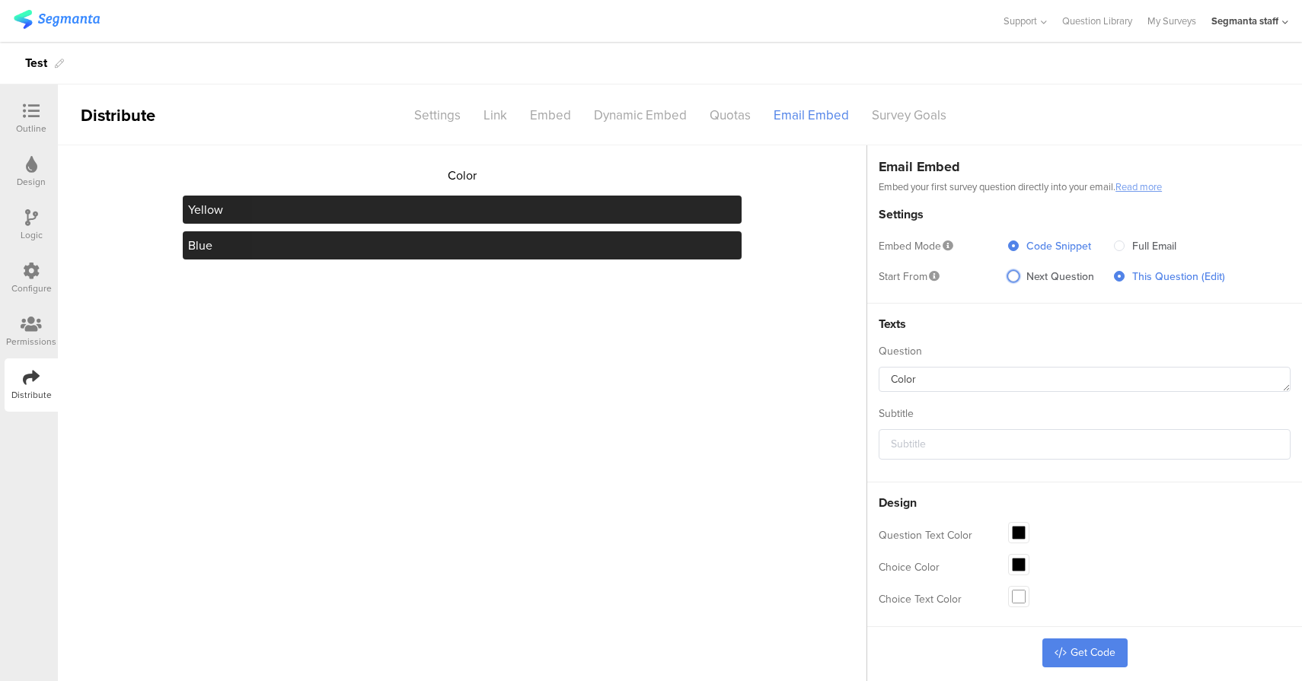
click at [1057, 275] on span "Next Question" at bounding box center [1056, 277] width 75 height 16
click at [1019, 275] on input "Next Question" at bounding box center [1013, 277] width 11 height 13
radio input "true"
click at [1154, 280] on span "This Question (Edit)" at bounding box center [1174, 277] width 100 height 16
click at [1124, 280] on input "This Question (Edit)" at bounding box center [1119, 277] width 11 height 13
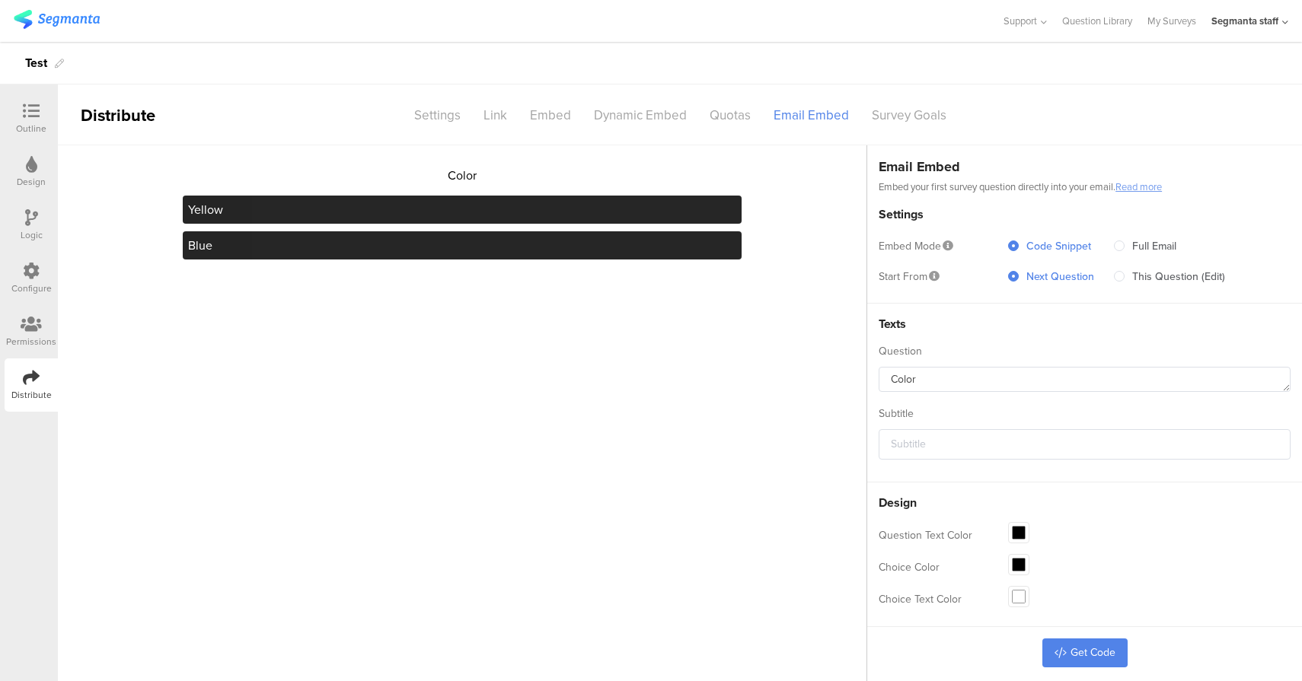
radio input "true"
radio input "false"
radio input "true"
click at [1060, 277] on span "Next Question" at bounding box center [1056, 277] width 75 height 16
click at [1019, 277] on input "Next Question" at bounding box center [1013, 277] width 11 height 13
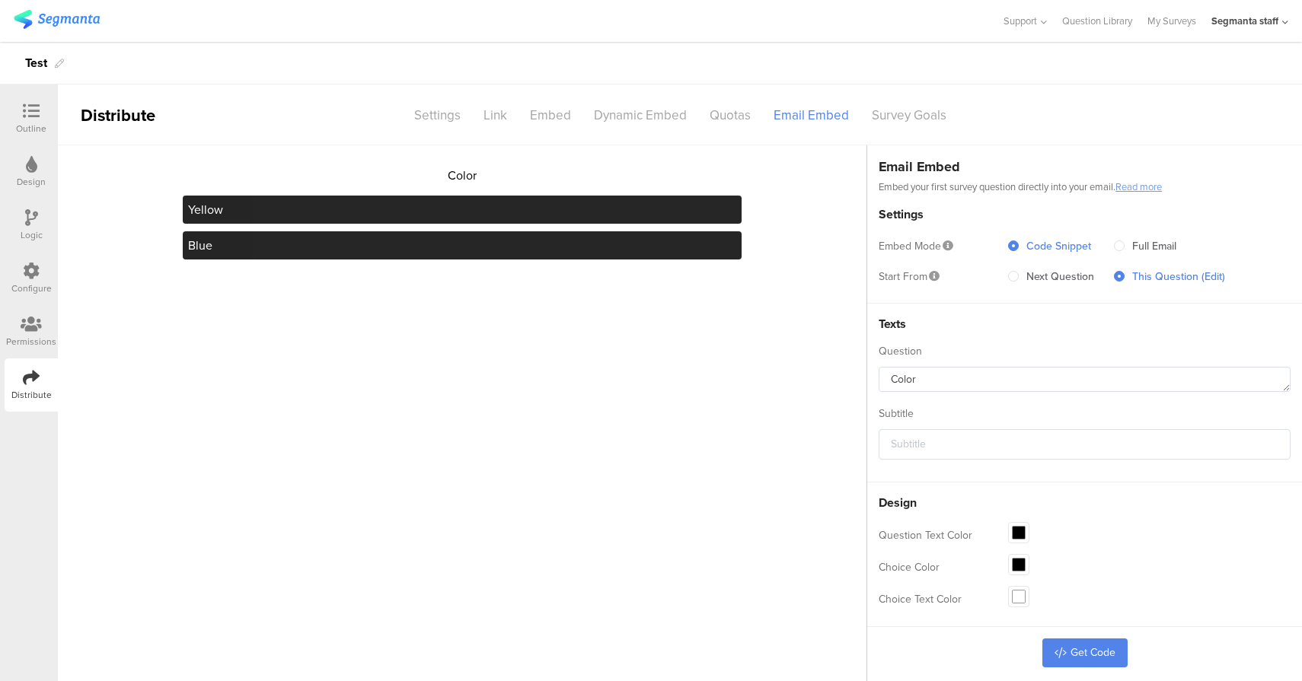
radio input "true"
click at [1063, 280] on span "Next Question" at bounding box center [1056, 277] width 75 height 16
click at [1019, 280] on input "Next Question" at bounding box center [1013, 277] width 11 height 13
click at [1160, 277] on span "This Question (Edit)" at bounding box center [1174, 277] width 100 height 16
click at [1124, 277] on input "This Question (Edit)" at bounding box center [1119, 277] width 11 height 13
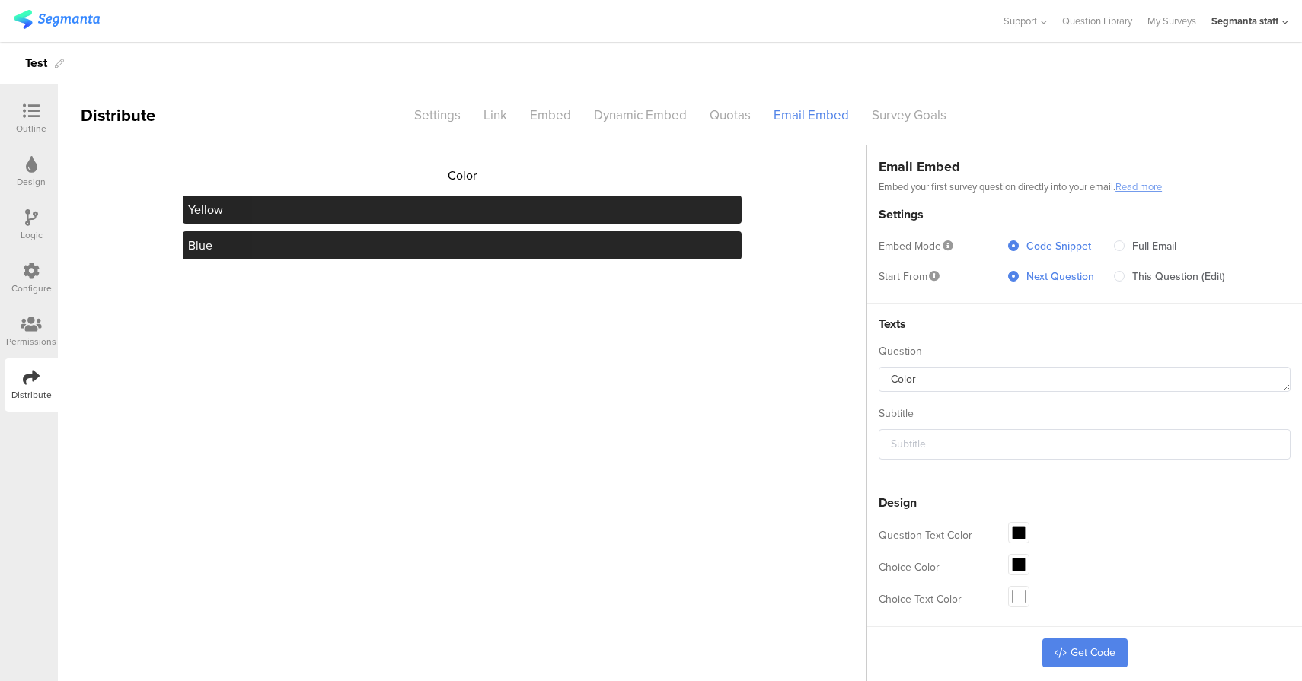
radio input "true"
radio input "false"
radio input "true"
click at [1026, 281] on span "Next Question" at bounding box center [1056, 277] width 75 height 16
click at [1019, 281] on input "Next Question" at bounding box center [1013, 277] width 11 height 13
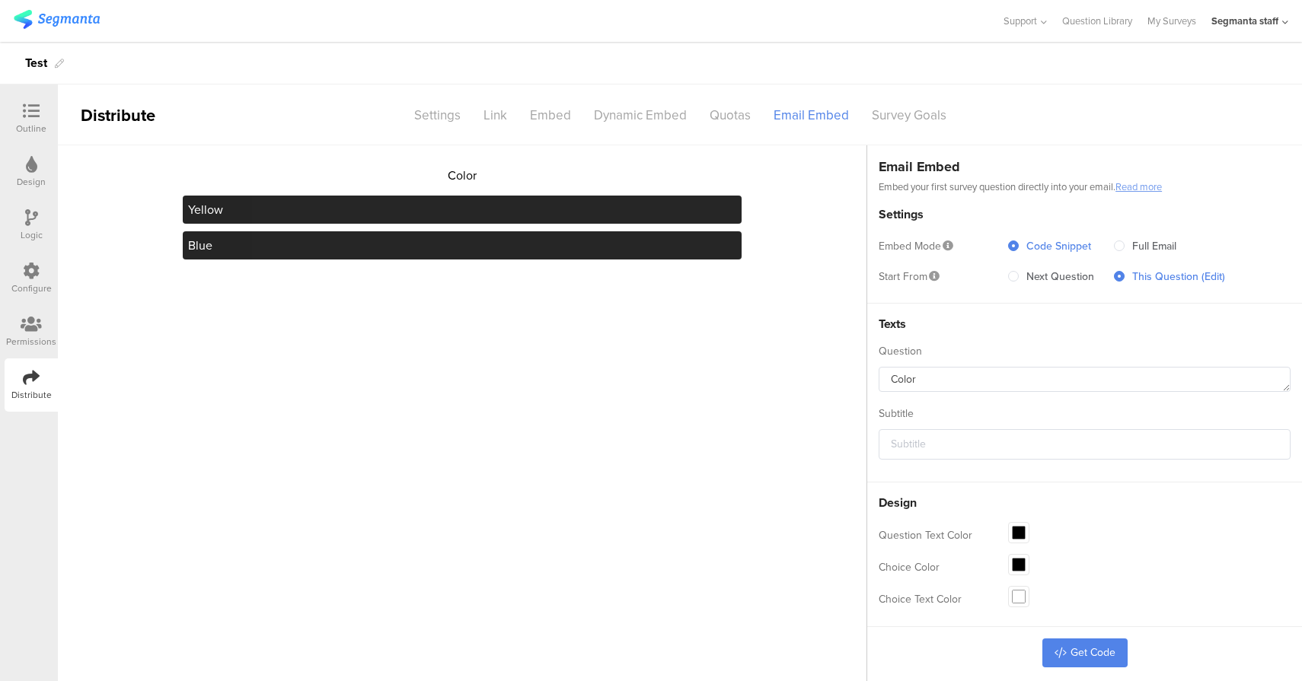
radio input "true"
radio input "false"
click at [1084, 649] on link "Get Code" at bounding box center [1084, 653] width 85 height 29
click at [835, 263] on div "Color Yellow Blue" at bounding box center [462, 413] width 808 height 537
click at [40, 272] on div "Configure" at bounding box center [31, 278] width 53 height 53
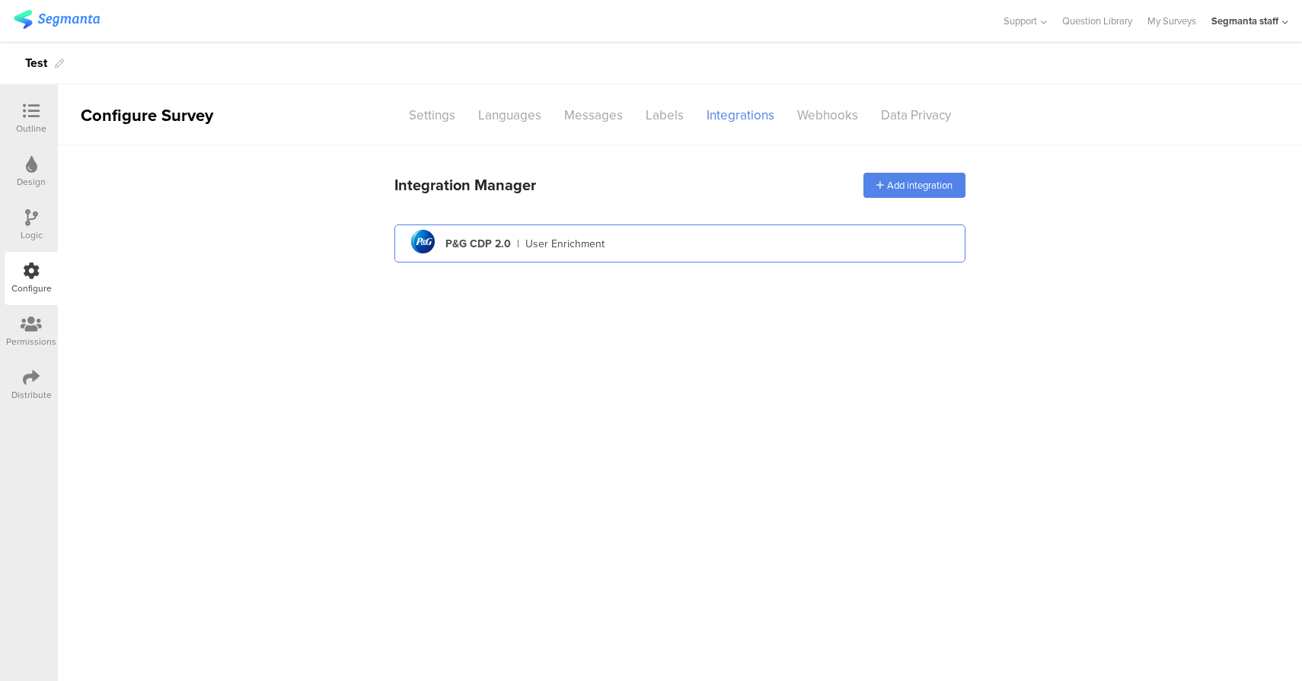
click at [656, 247] on div "pg logo P&G CDP 2.0 | User Enrichment" at bounding box center [680, 243] width 547 height 37
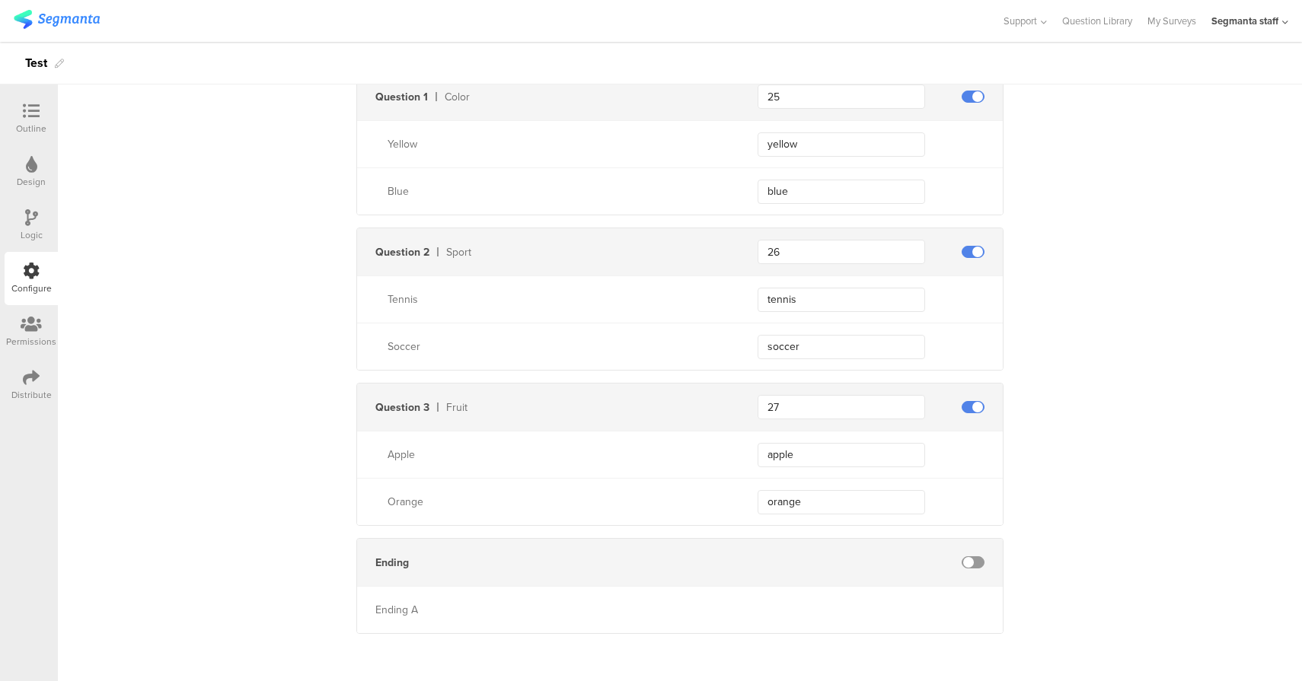
scroll to position [209, 0]
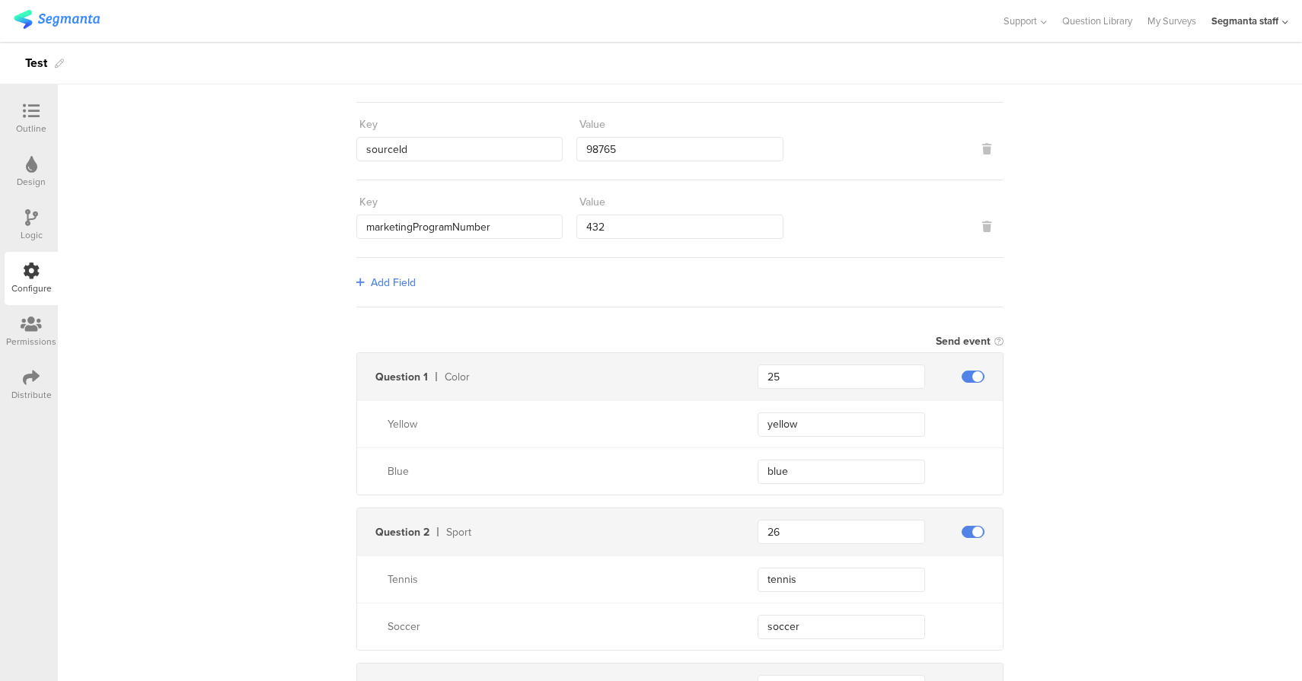
click at [40, 386] on div "Distribute" at bounding box center [31, 385] width 53 height 53
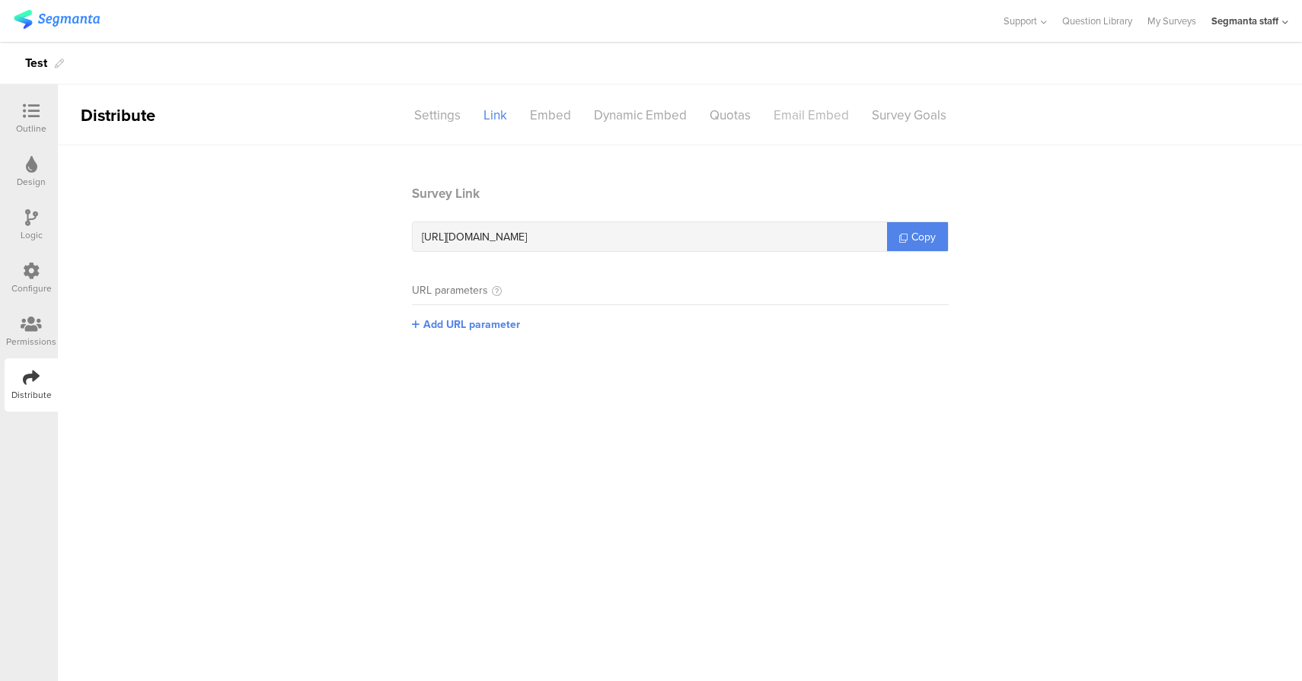
click at [851, 112] on div "Email Embed" at bounding box center [811, 115] width 98 height 27
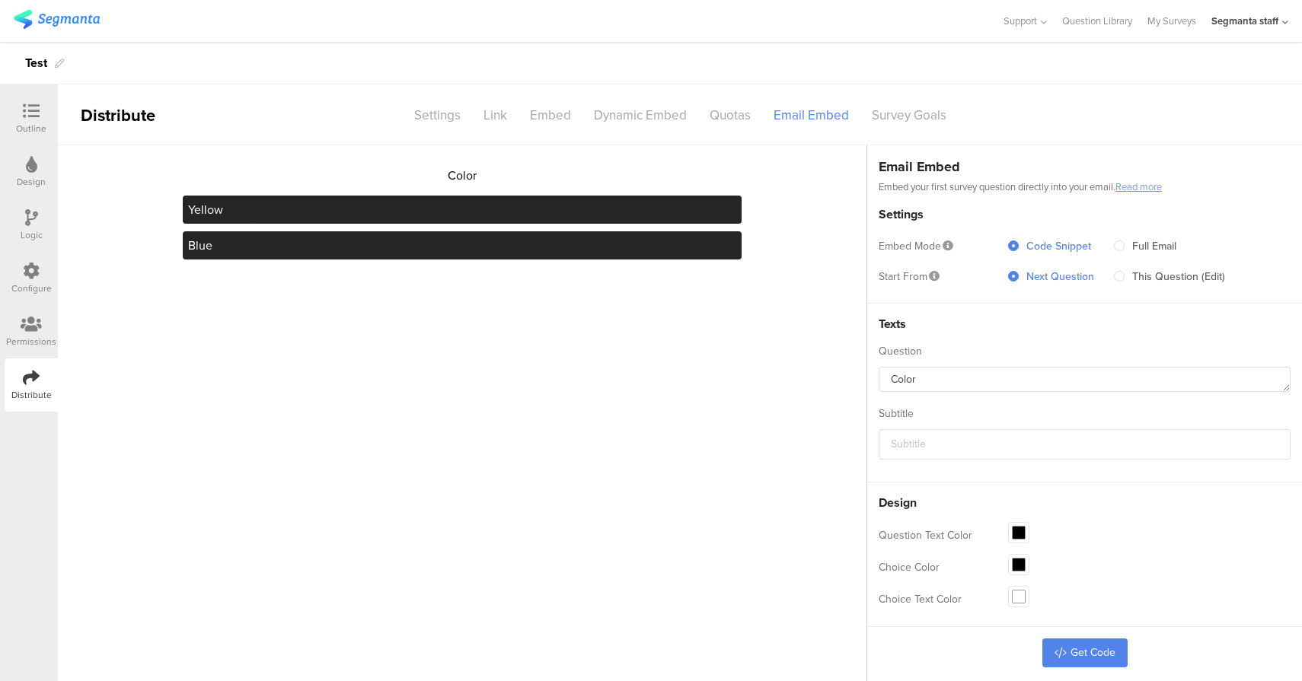
click at [30, 282] on div "Configure" at bounding box center [31, 289] width 40 height 14
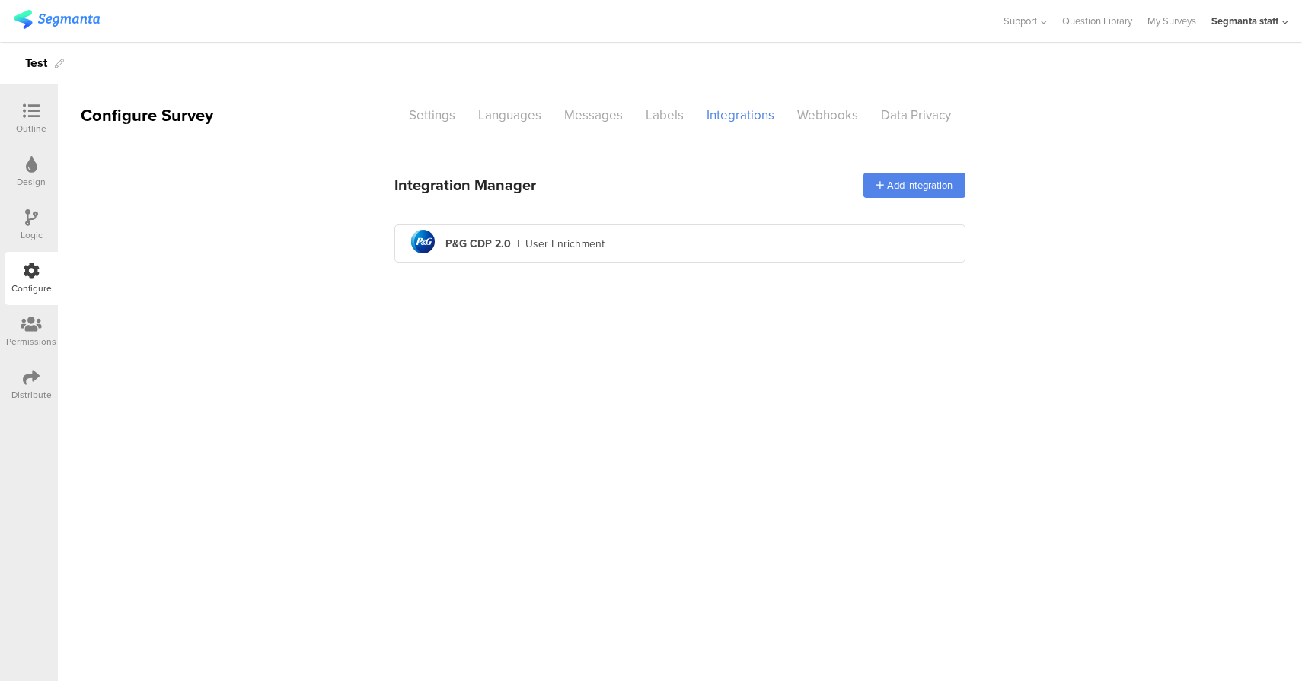
click at [709, 265] on div "Integration Manager Add integration pg logo P&G CDP 2.0 | User Enrichment" at bounding box center [679, 216] width 571 height 105
click at [716, 236] on div "pg logo P&G CDP 2.0 | User Enrichment" at bounding box center [680, 243] width 547 height 37
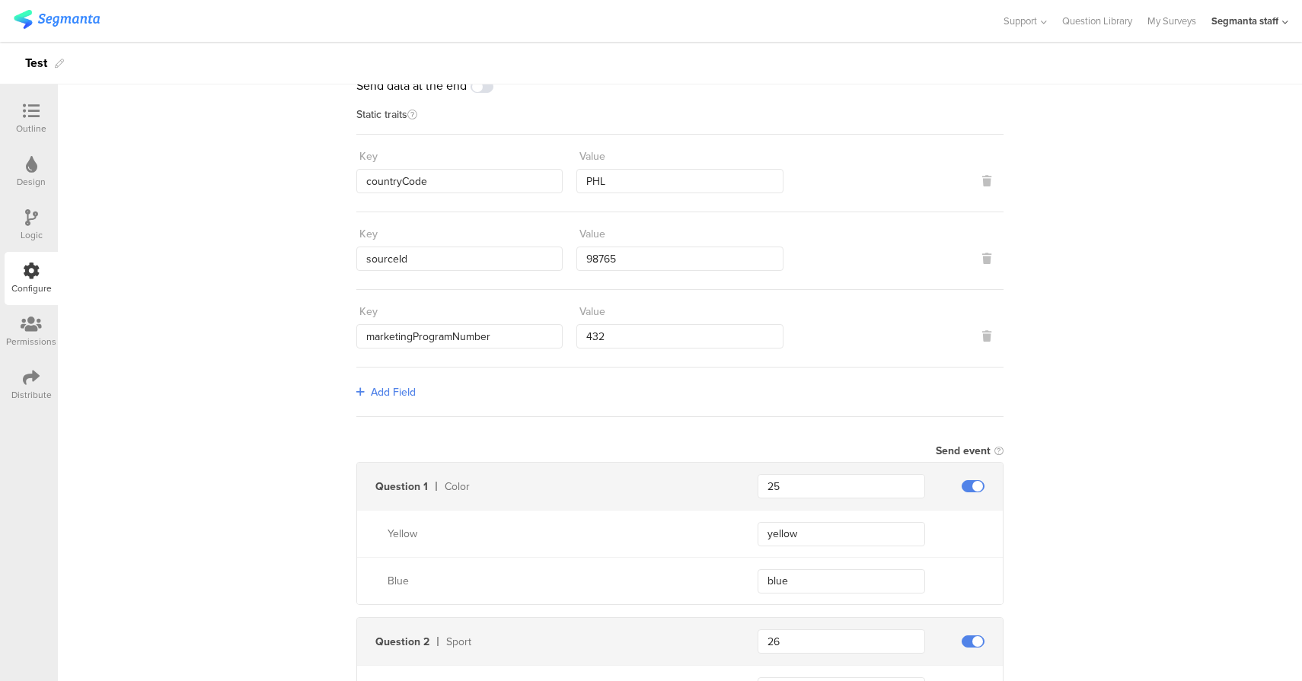
scroll to position [489, 0]
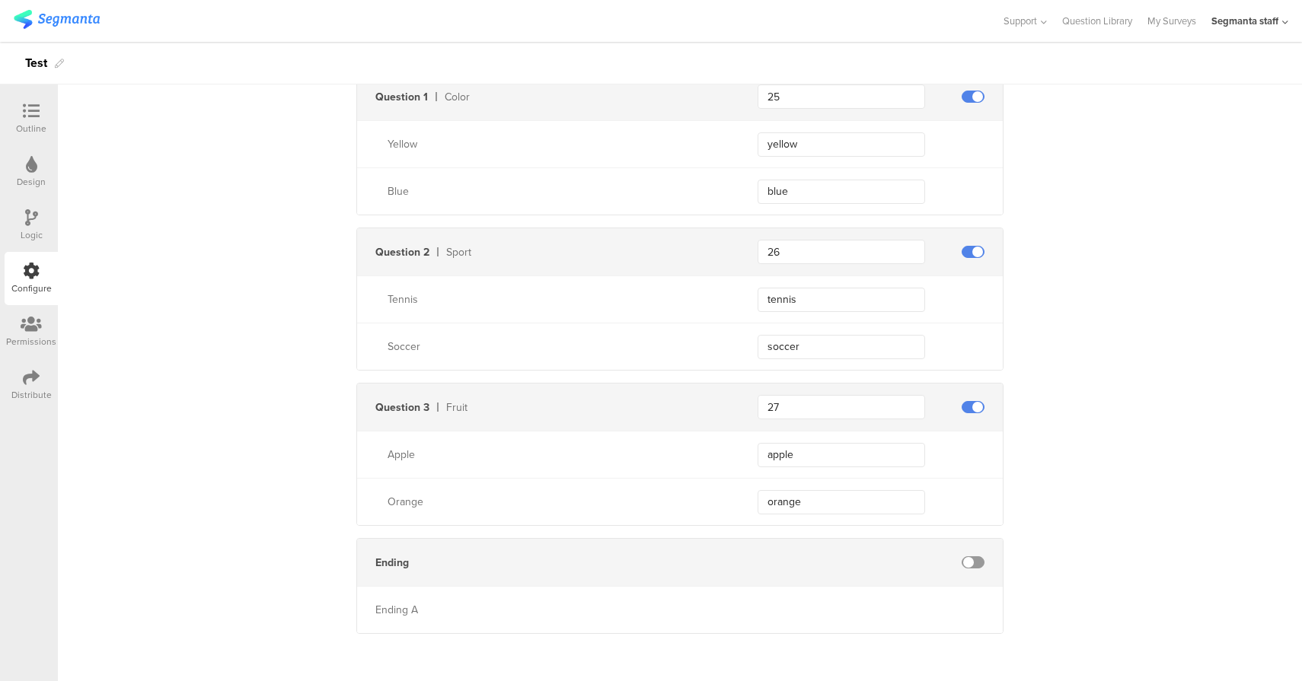
click at [974, 563] on span at bounding box center [972, 562] width 23 height 12
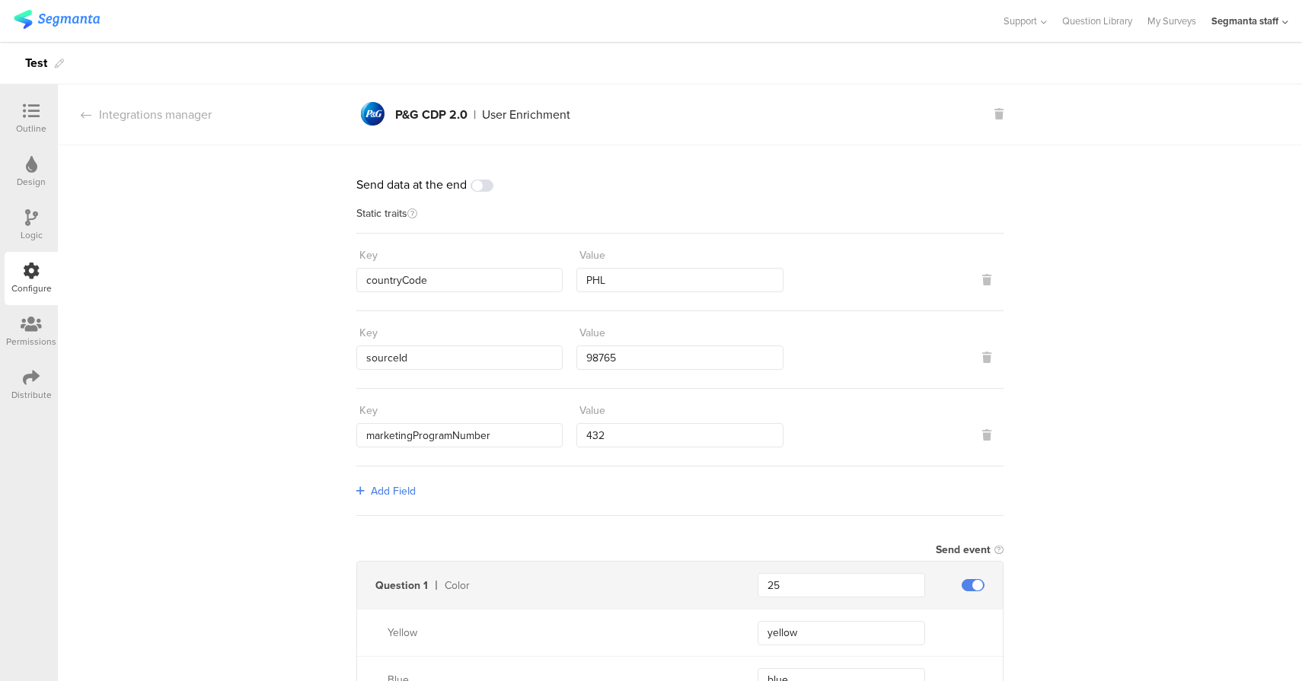
scroll to position [0, 0]
click at [484, 188] on span at bounding box center [481, 186] width 23 height 12
click at [486, 187] on span at bounding box center [481, 186] width 23 height 12
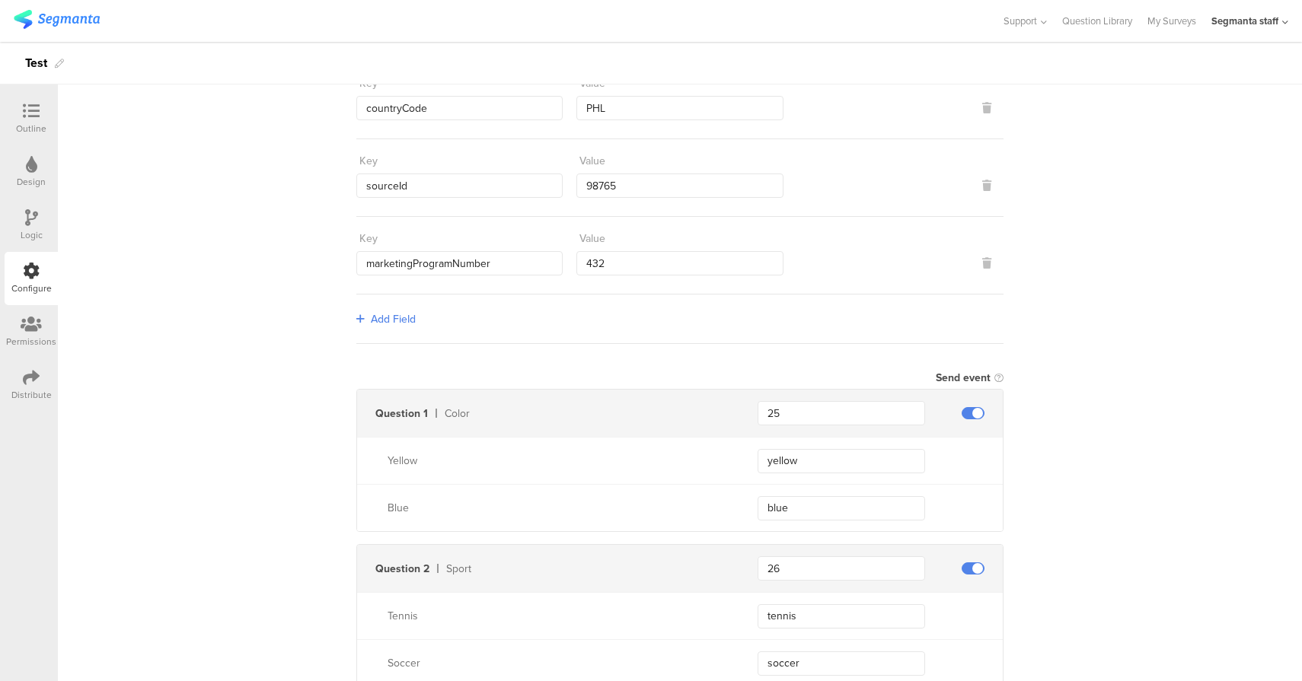
scroll to position [15, 0]
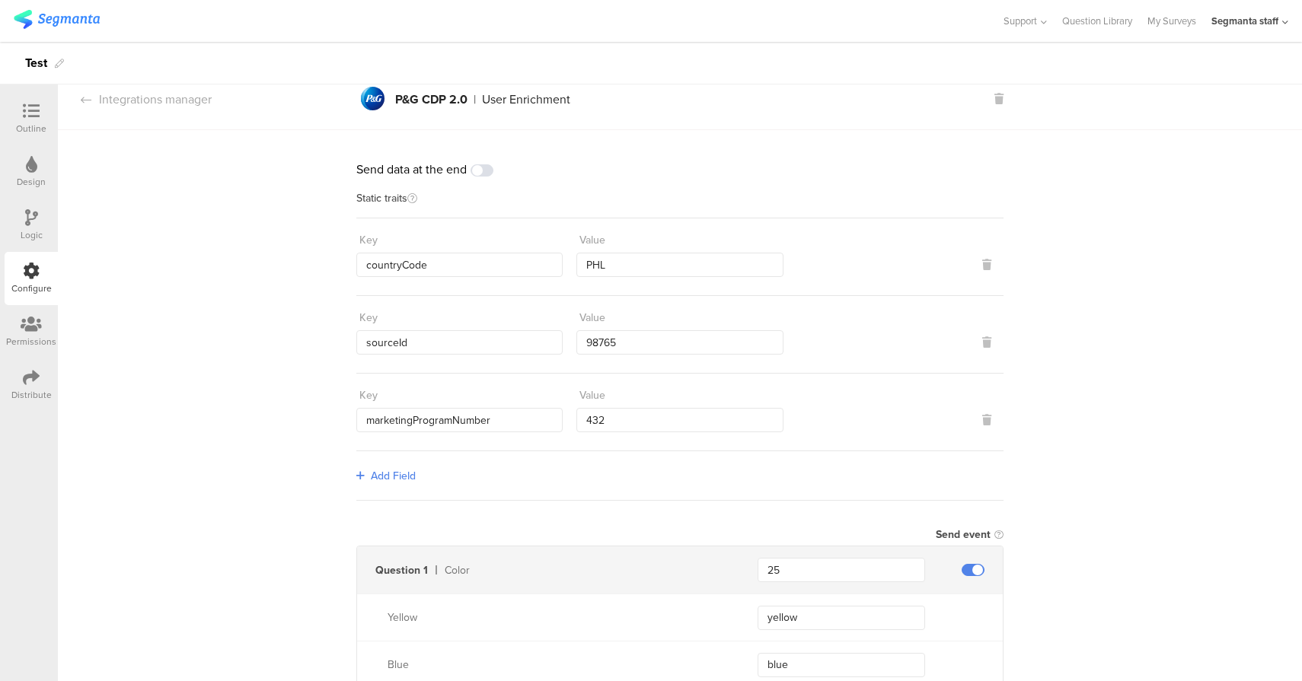
click at [25, 387] on div at bounding box center [31, 378] width 17 height 19
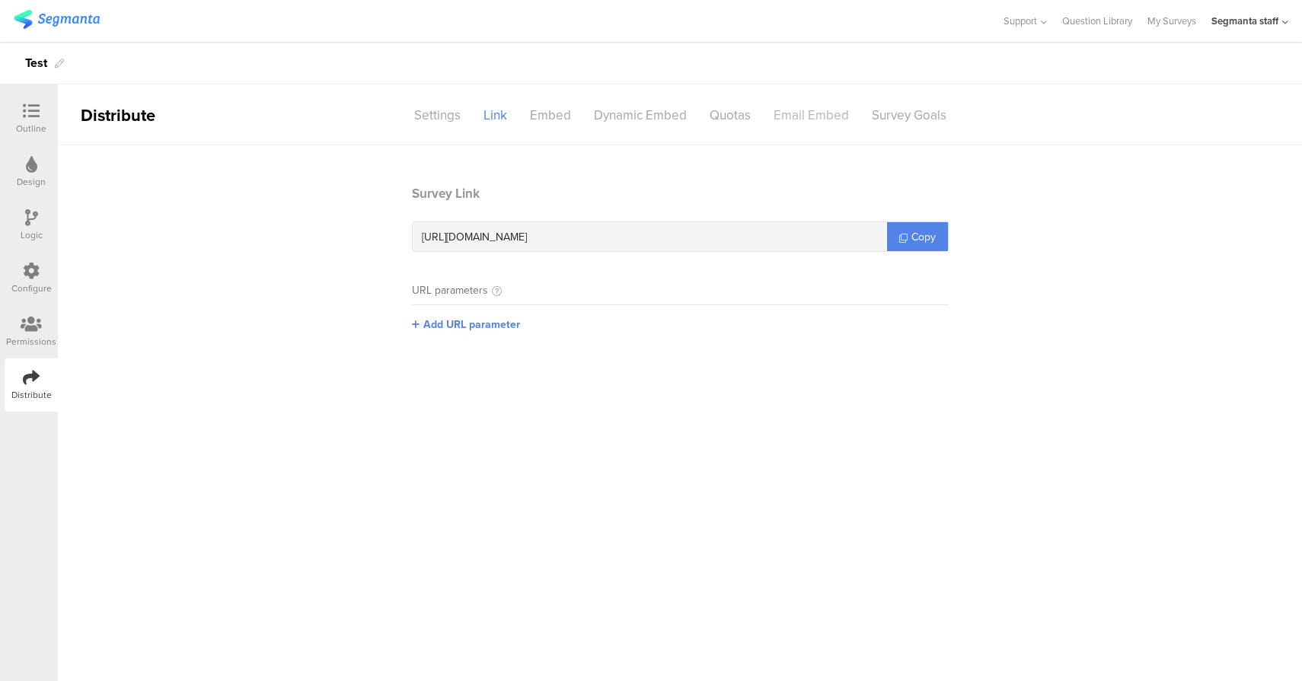
click at [795, 112] on div "Email Embed" at bounding box center [811, 115] width 98 height 27
